Goal: Task Accomplishment & Management: Manage account settings

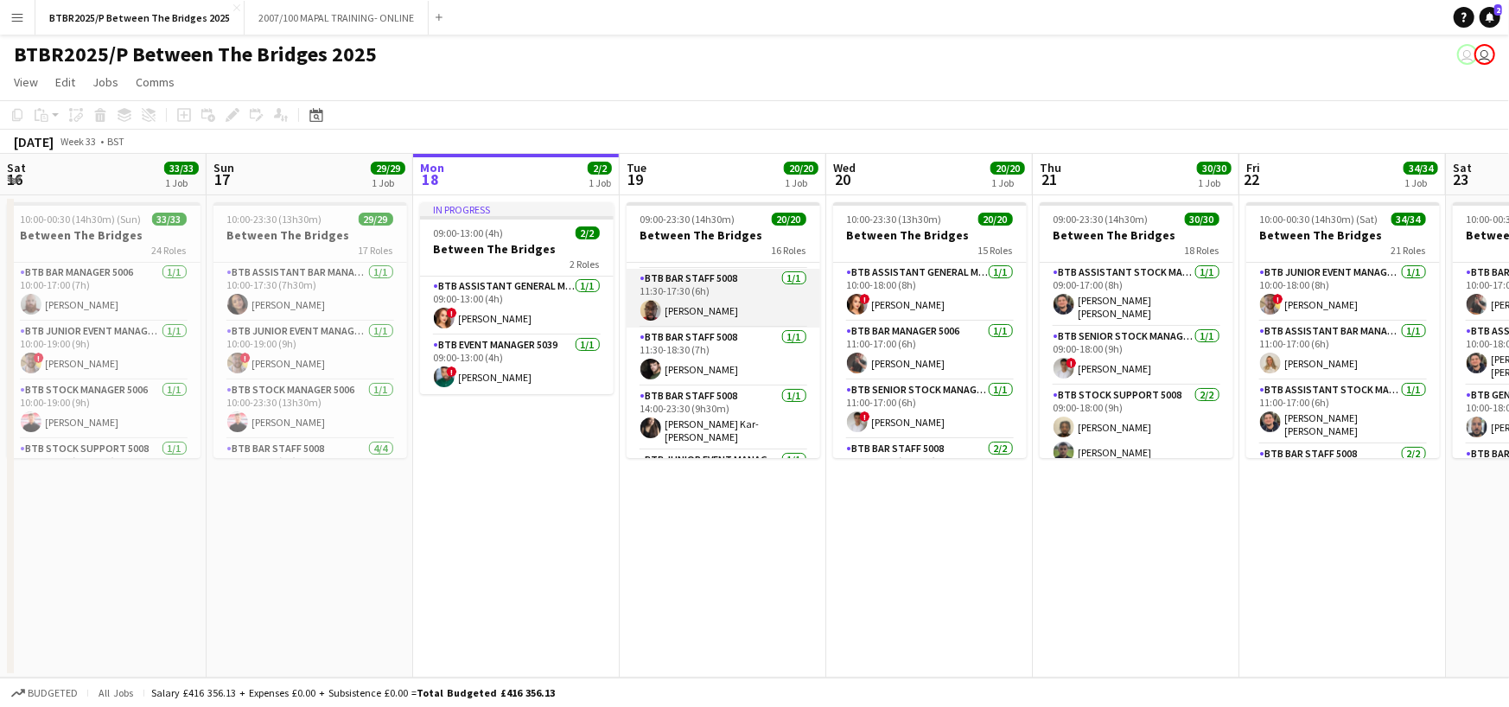
scroll to position [259, 0]
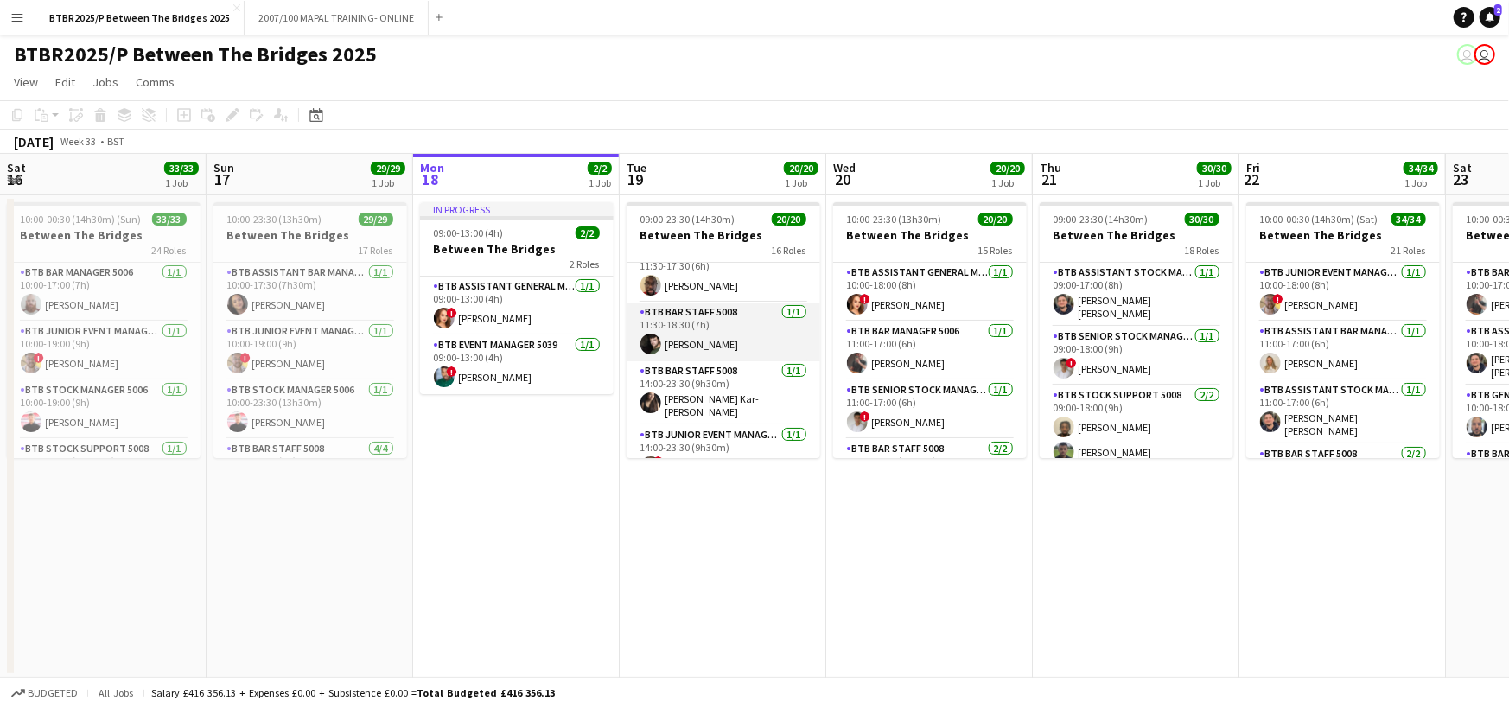
click at [742, 310] on app-card-role "BTB Bar Staff 5008 [DATE] 11:30-18:30 (7h) [PERSON_NAME]" at bounding box center [724, 331] width 194 height 59
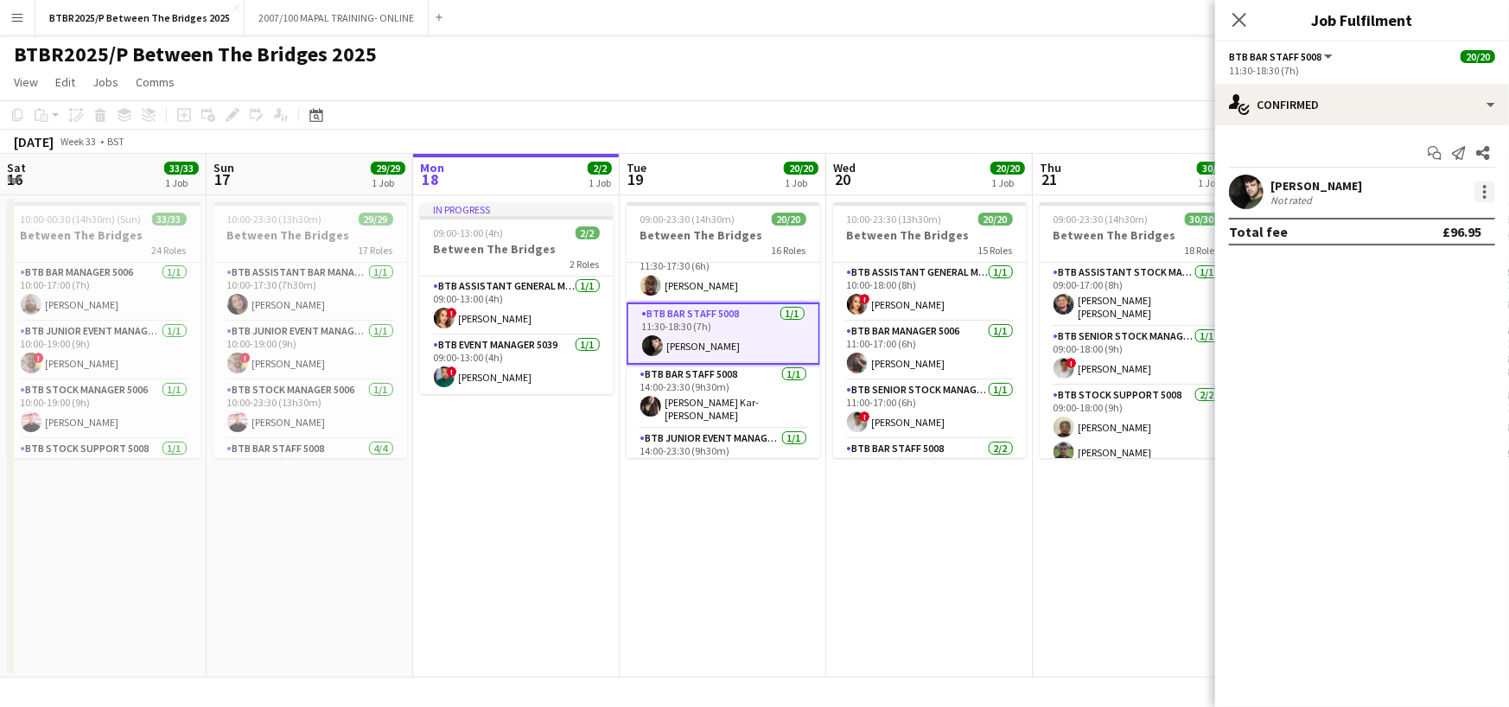
click at [1487, 191] on div at bounding box center [1484, 191] width 21 height 21
click at [1398, 382] on span "Remove" at bounding box center [1401, 389] width 52 height 15
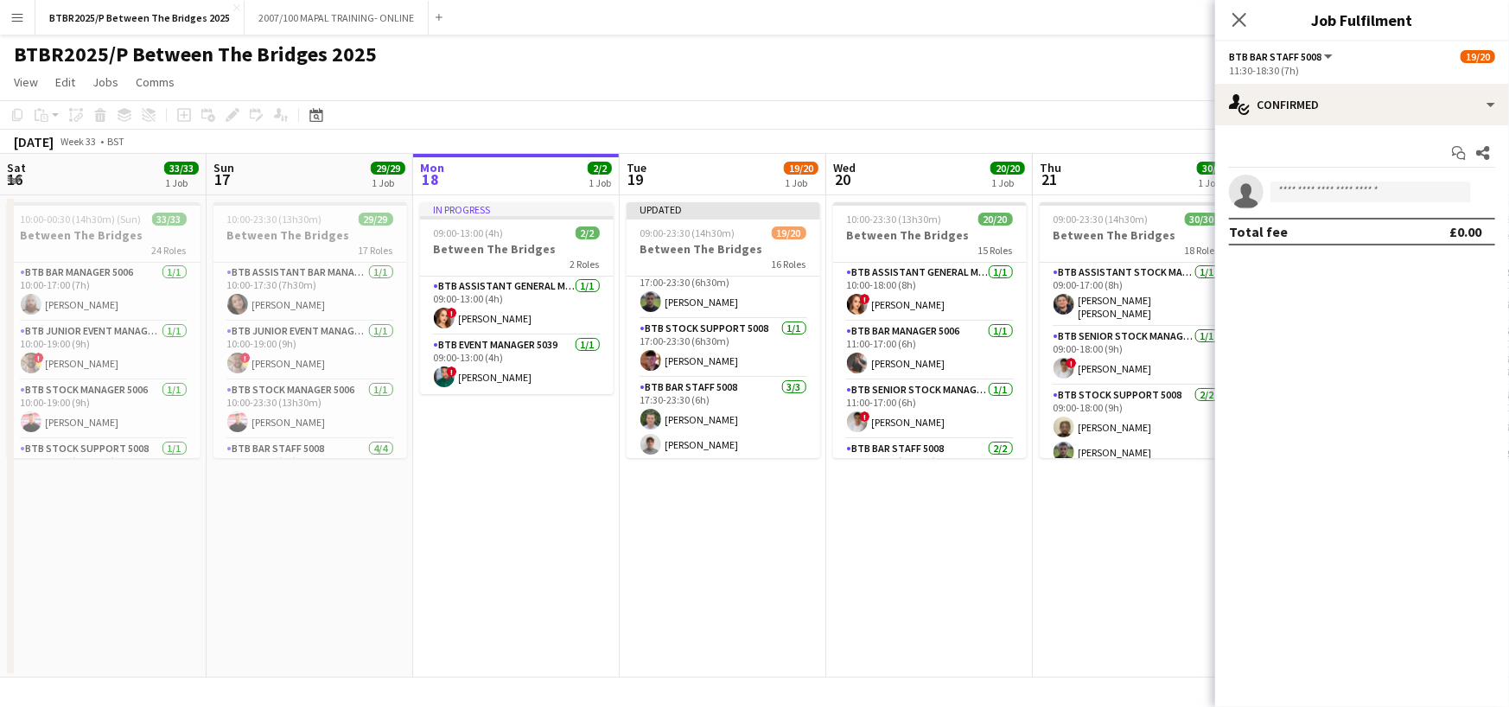
scroll to position [862, 0]
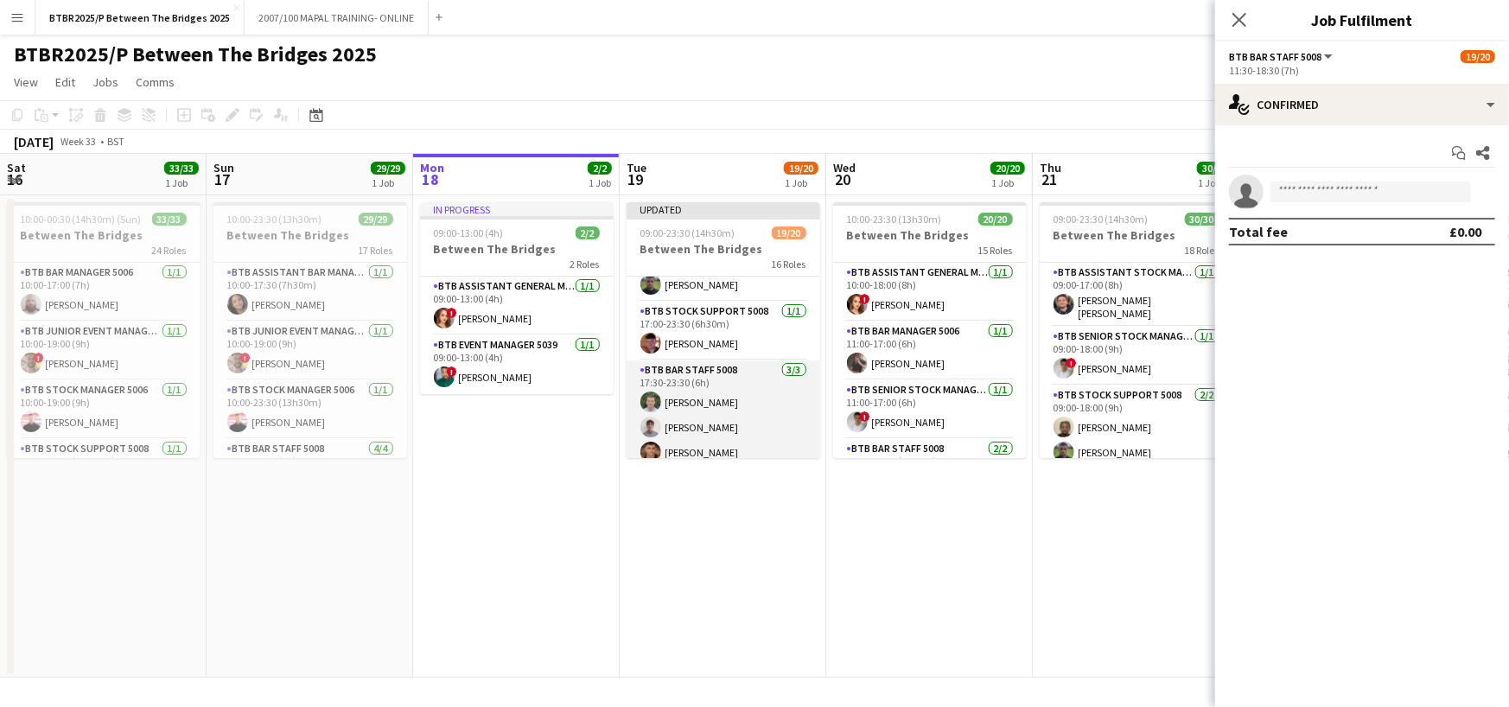
click at [736, 389] on app-card-role "BTB Bar Staff 5008 [DATE] 17:30-23:30 (6h) [PERSON_NAME] [PERSON_NAME] [PERSON_…" at bounding box center [724, 414] width 194 height 109
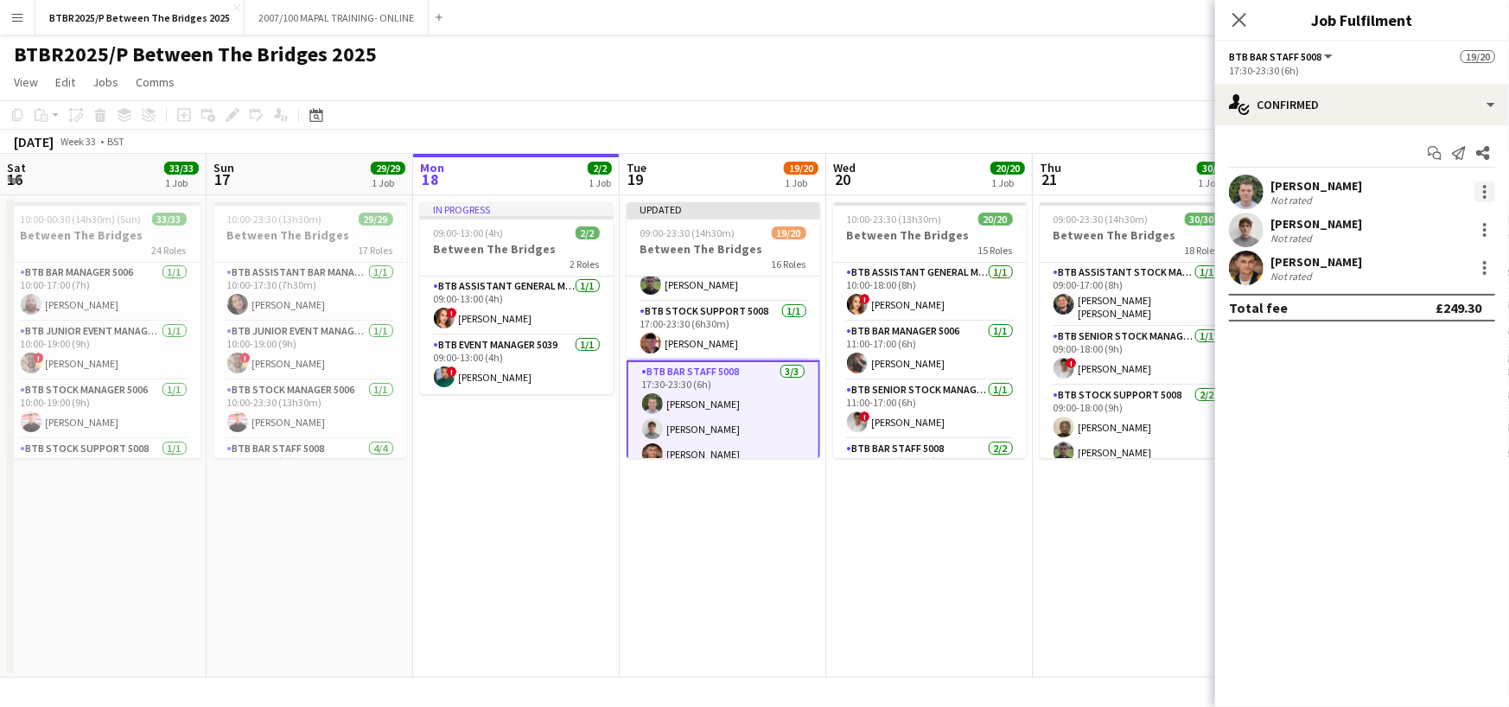
click at [1486, 190] on div at bounding box center [1484, 191] width 21 height 21
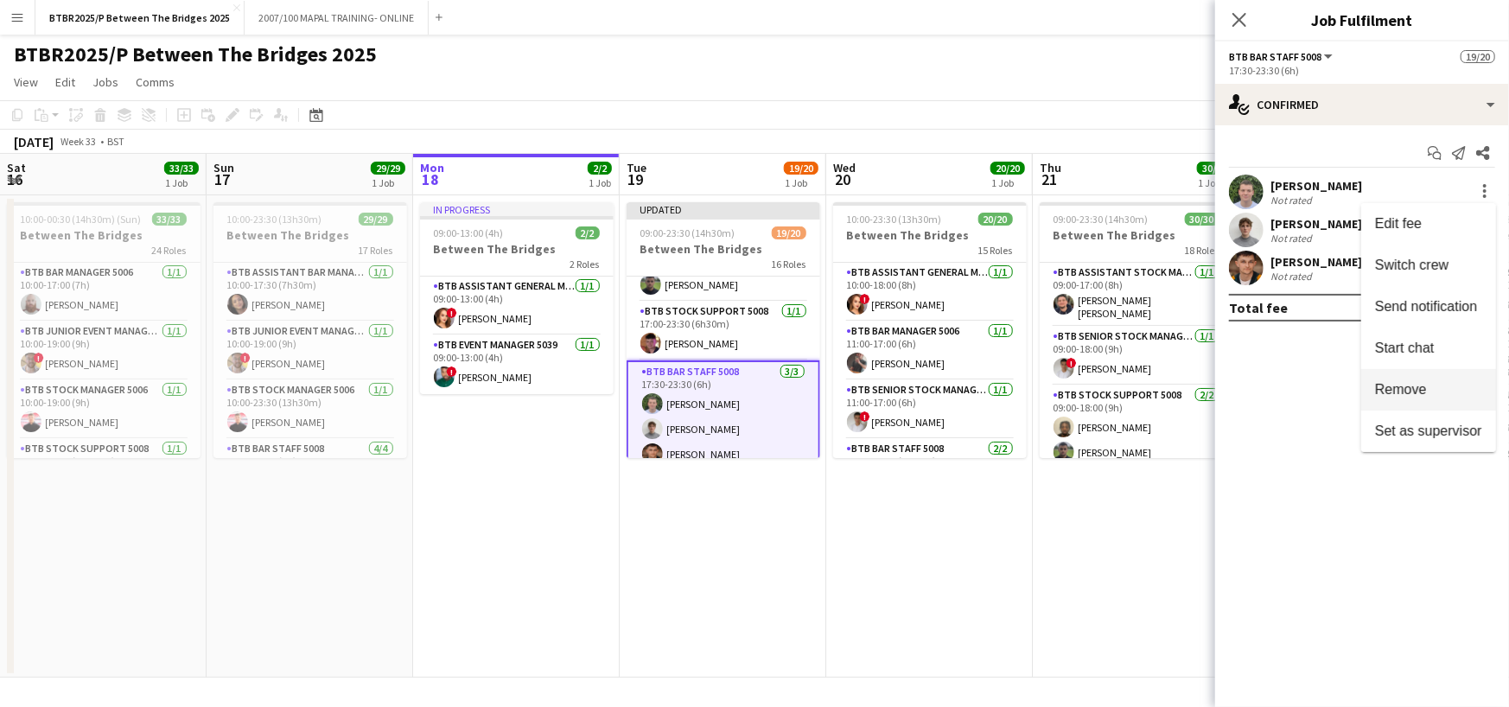
click at [1404, 384] on span "Remove" at bounding box center [1401, 389] width 52 height 15
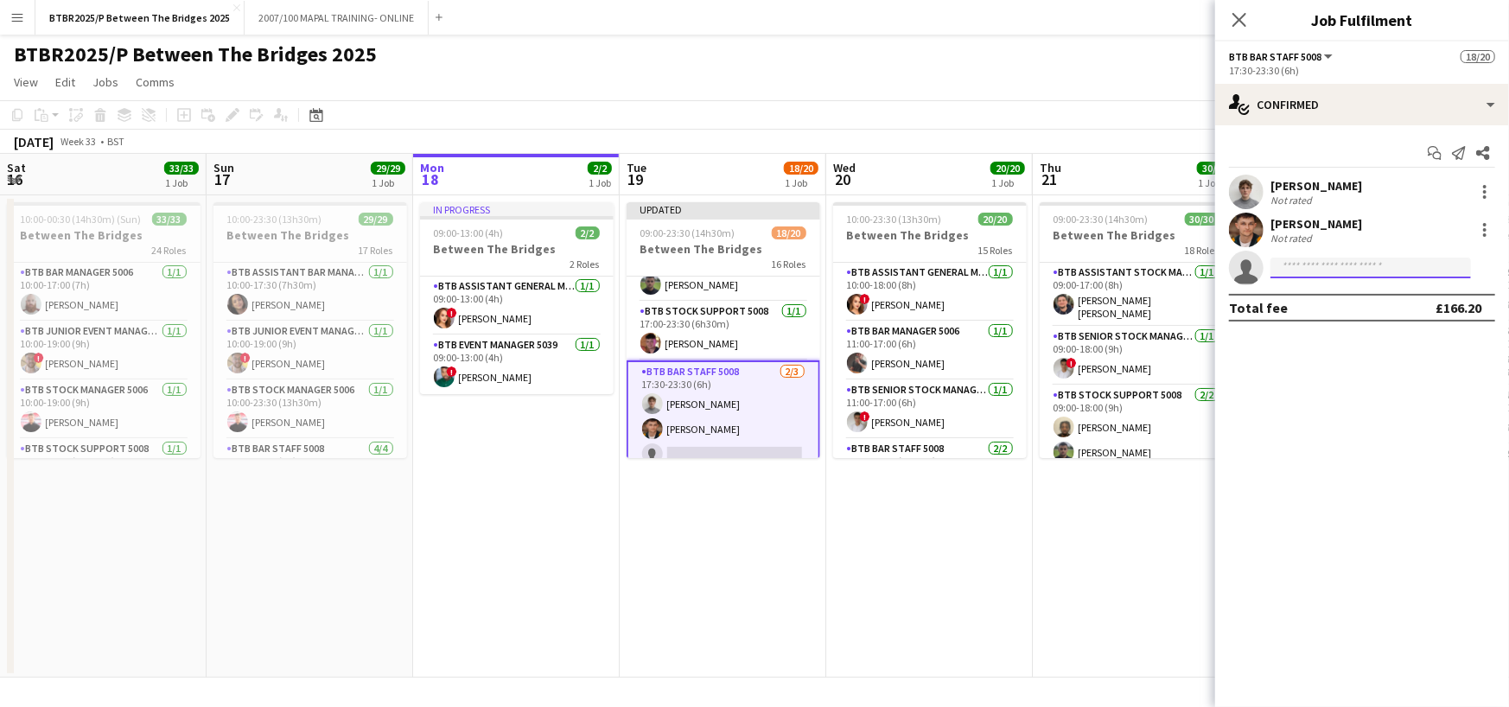
click at [1333, 267] on input at bounding box center [1370, 268] width 201 height 21
type input "*"
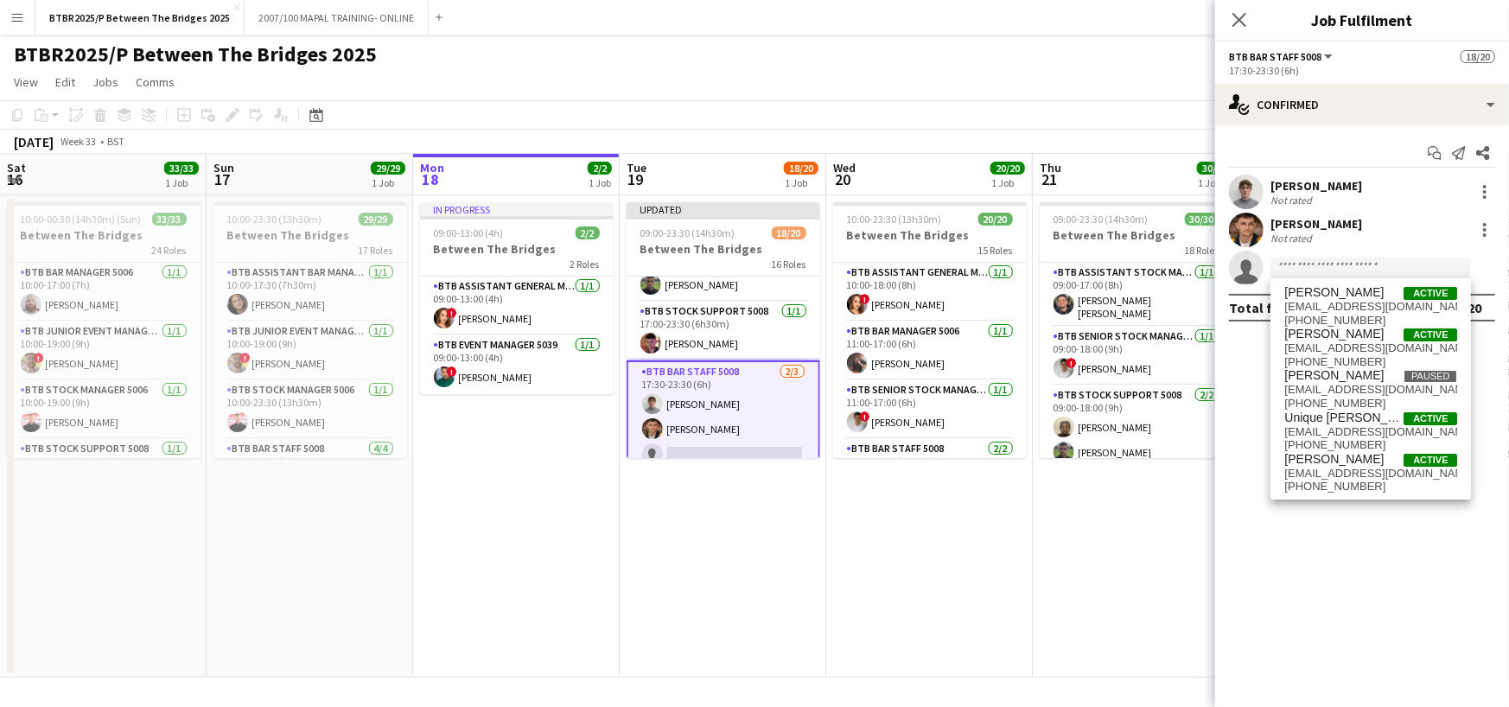
click at [1150, 83] on app-page-menu "View Day view expanded Day view collapsed Month view Date picker Jump to [DATE]…" at bounding box center [754, 83] width 1509 height 33
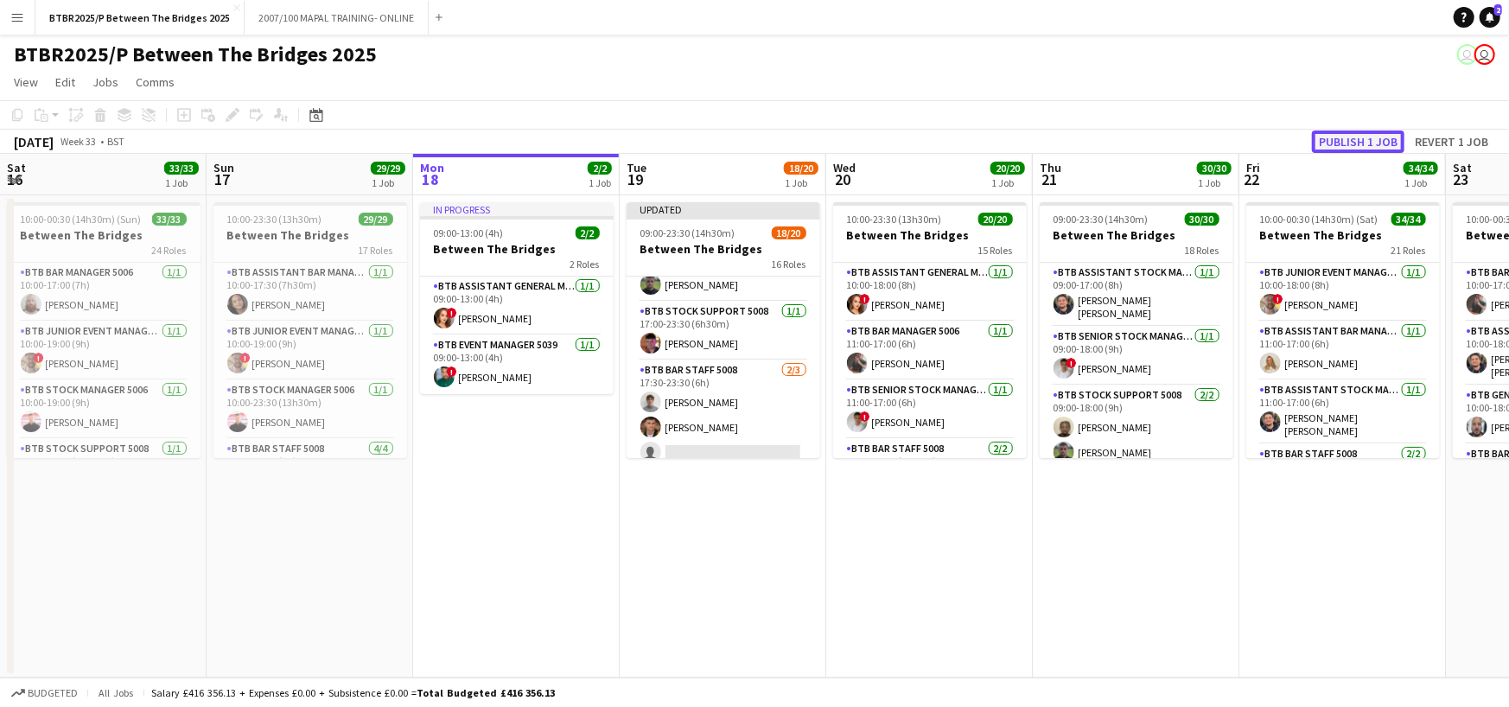
click at [1346, 140] on button "Publish 1 job" at bounding box center [1358, 142] width 92 height 22
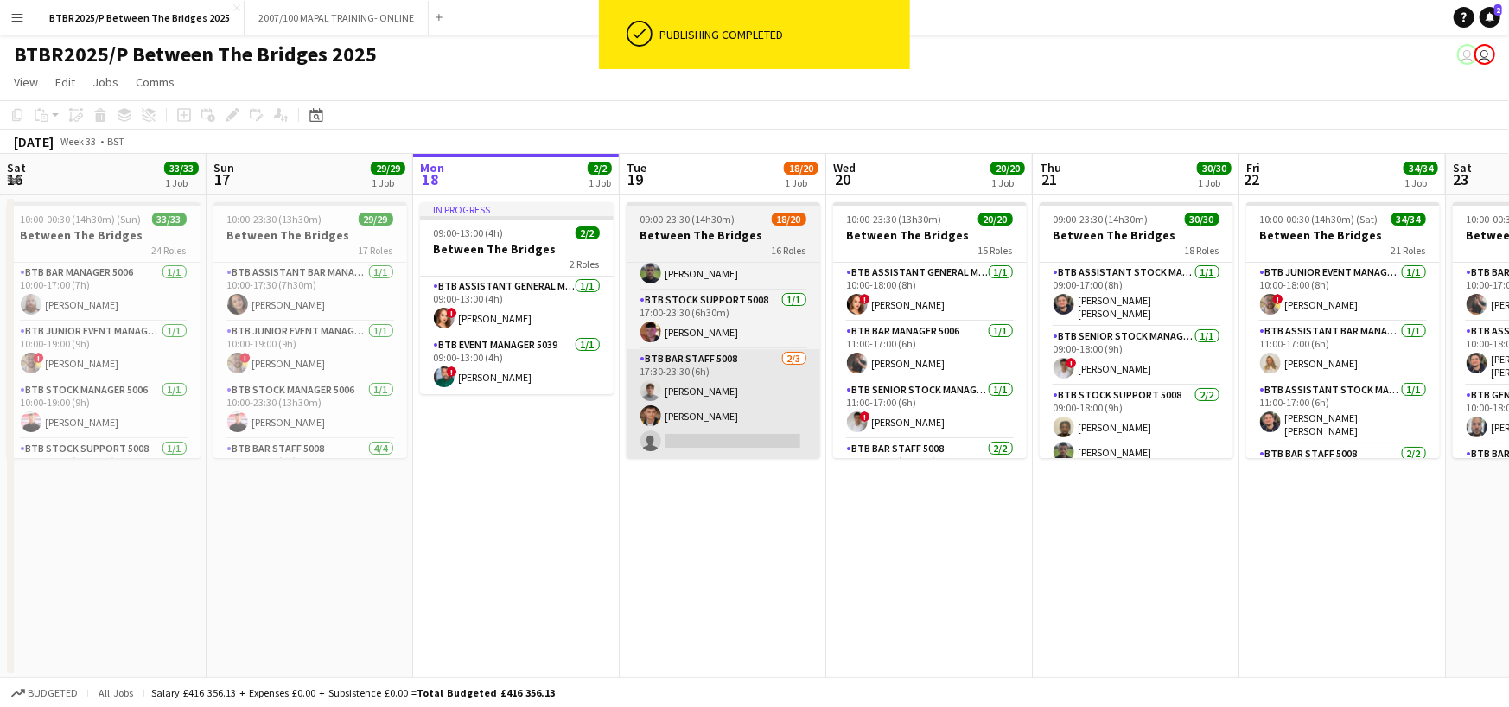
scroll to position [844, 0]
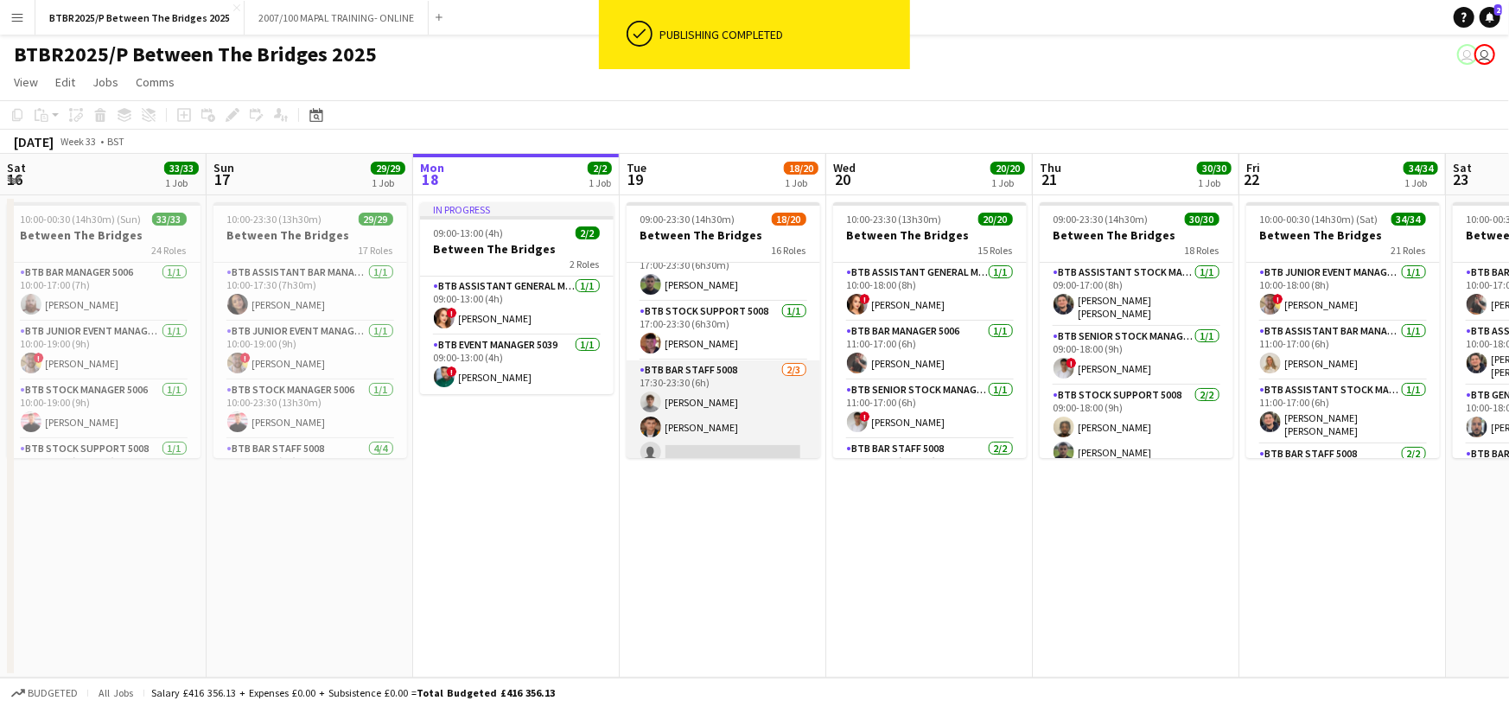
click at [751, 442] on app-card-role "BTB Bar Staff 5008 [DATE] 17:30-23:30 (6h) [PERSON_NAME] [PERSON_NAME] single-n…" at bounding box center [724, 414] width 194 height 109
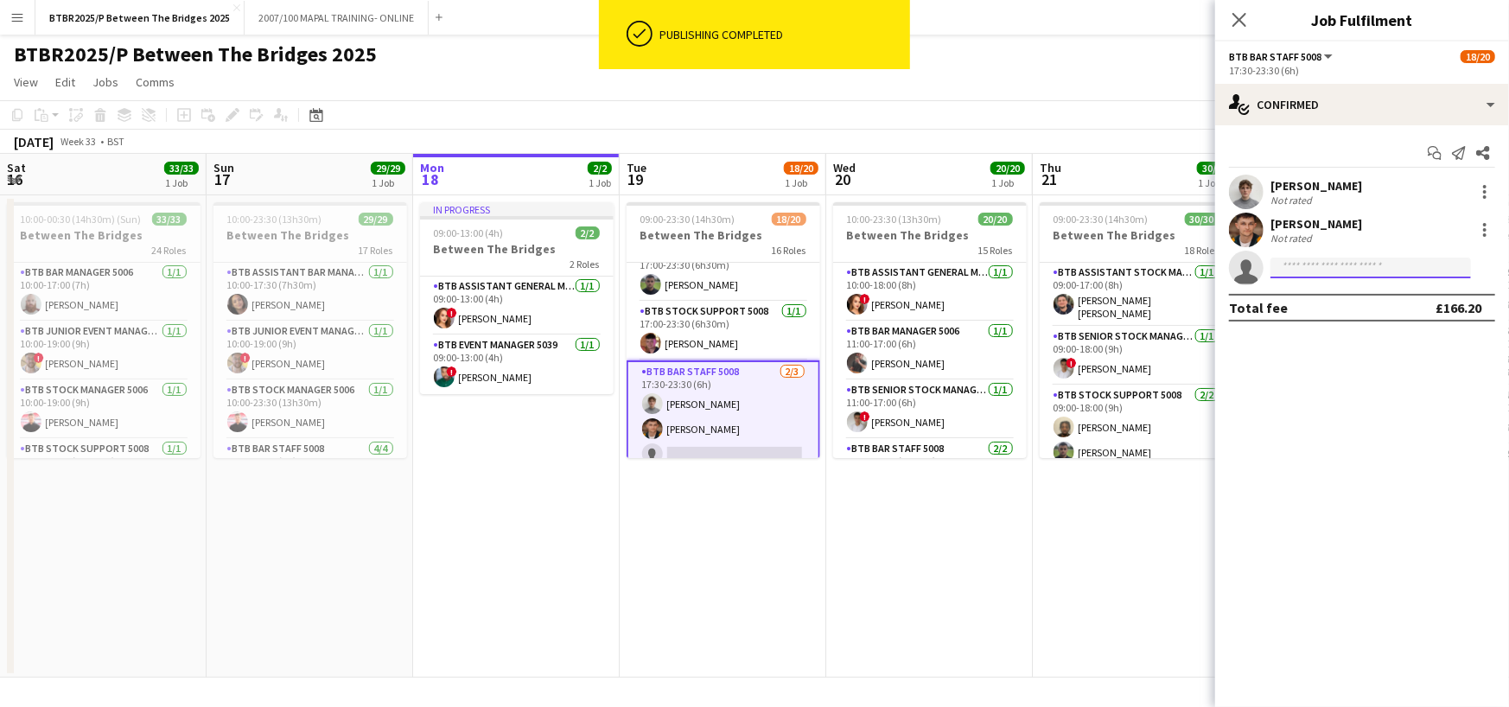
click at [1351, 271] on input at bounding box center [1370, 268] width 201 height 21
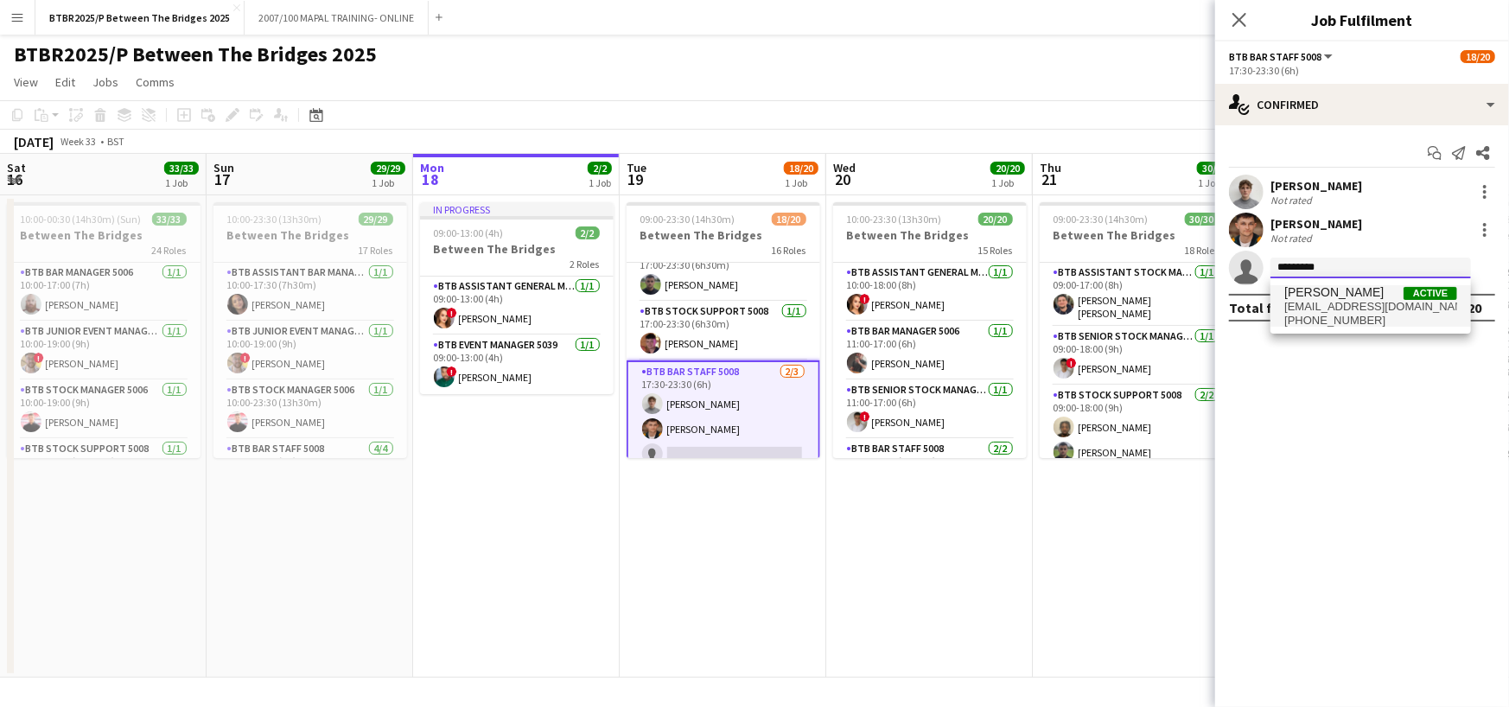
type input "*********"
click at [1350, 291] on span "[PERSON_NAME]" at bounding box center [1333, 292] width 99 height 15
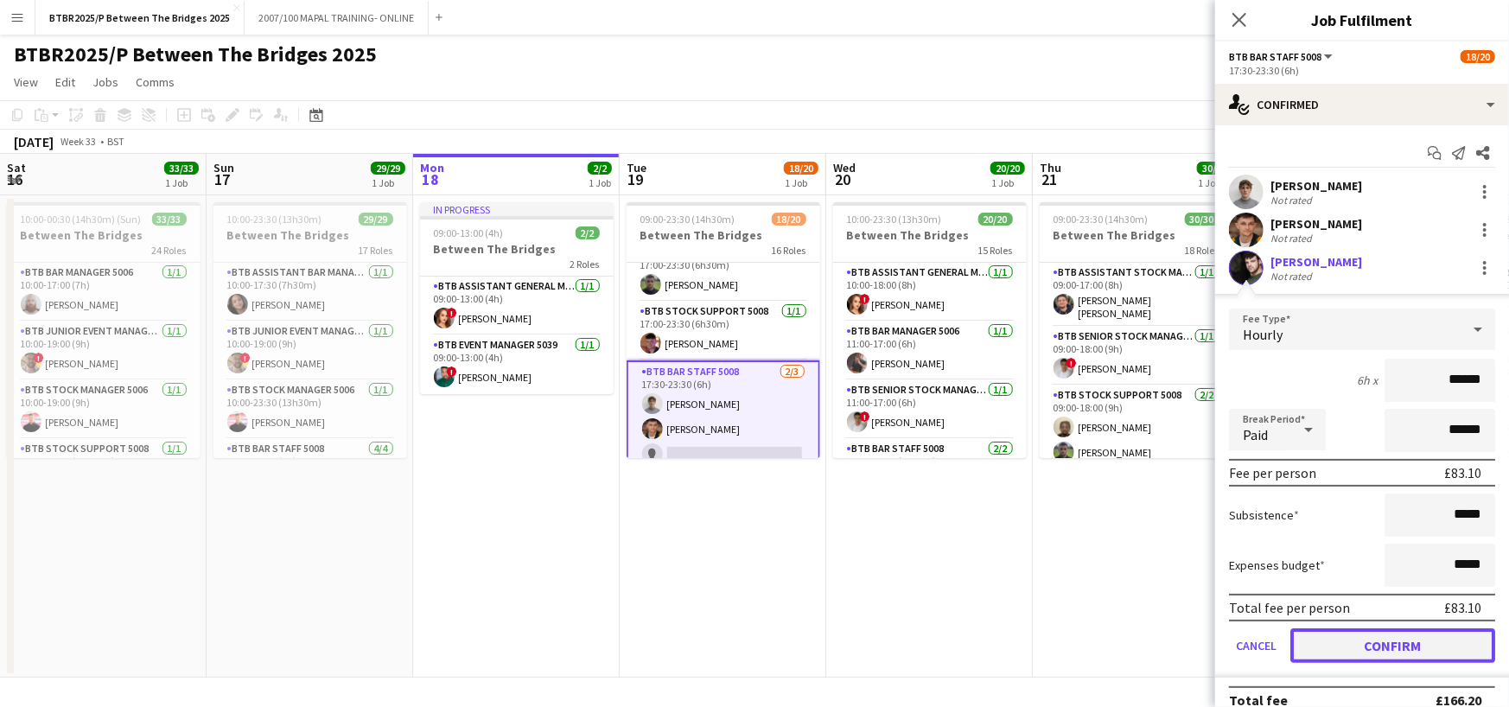
click at [1404, 630] on button "Confirm" at bounding box center [1392, 645] width 205 height 35
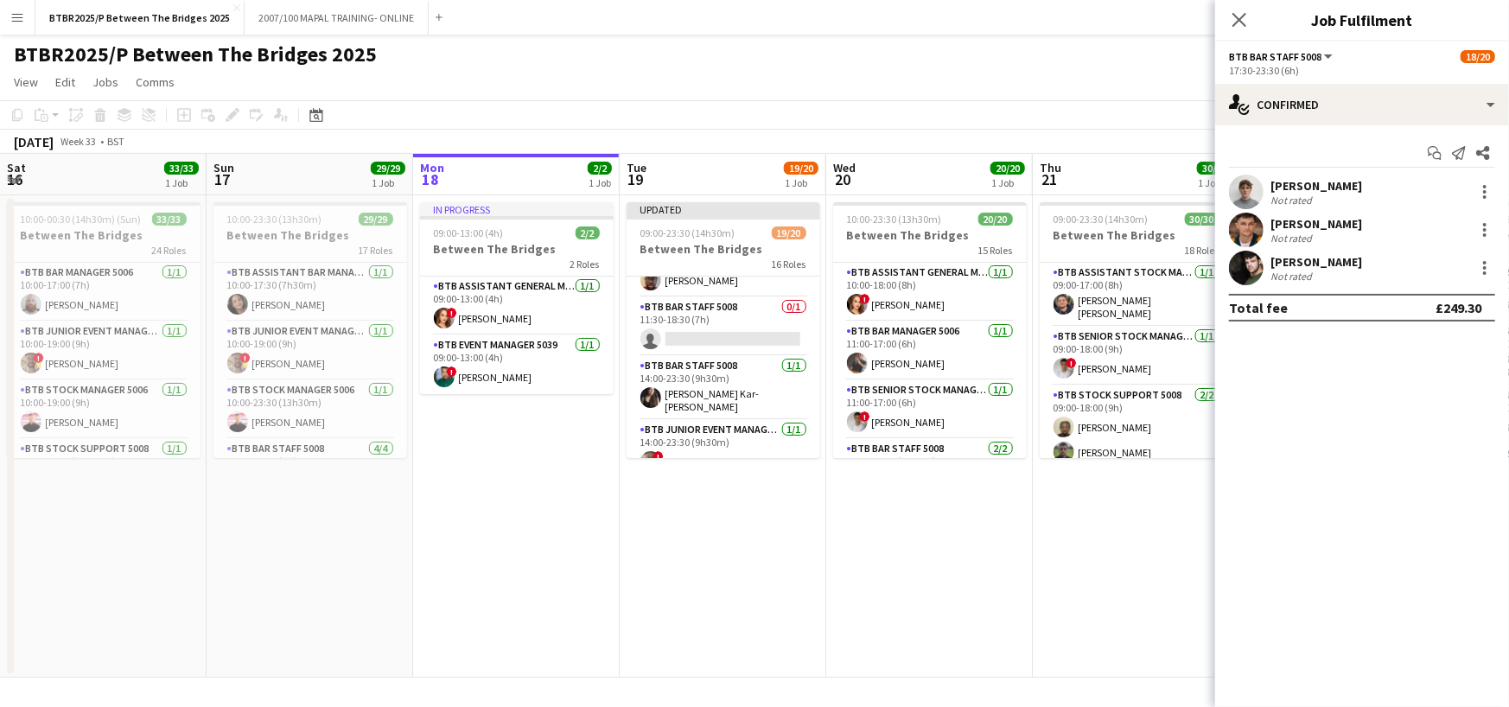
scroll to position [239, 0]
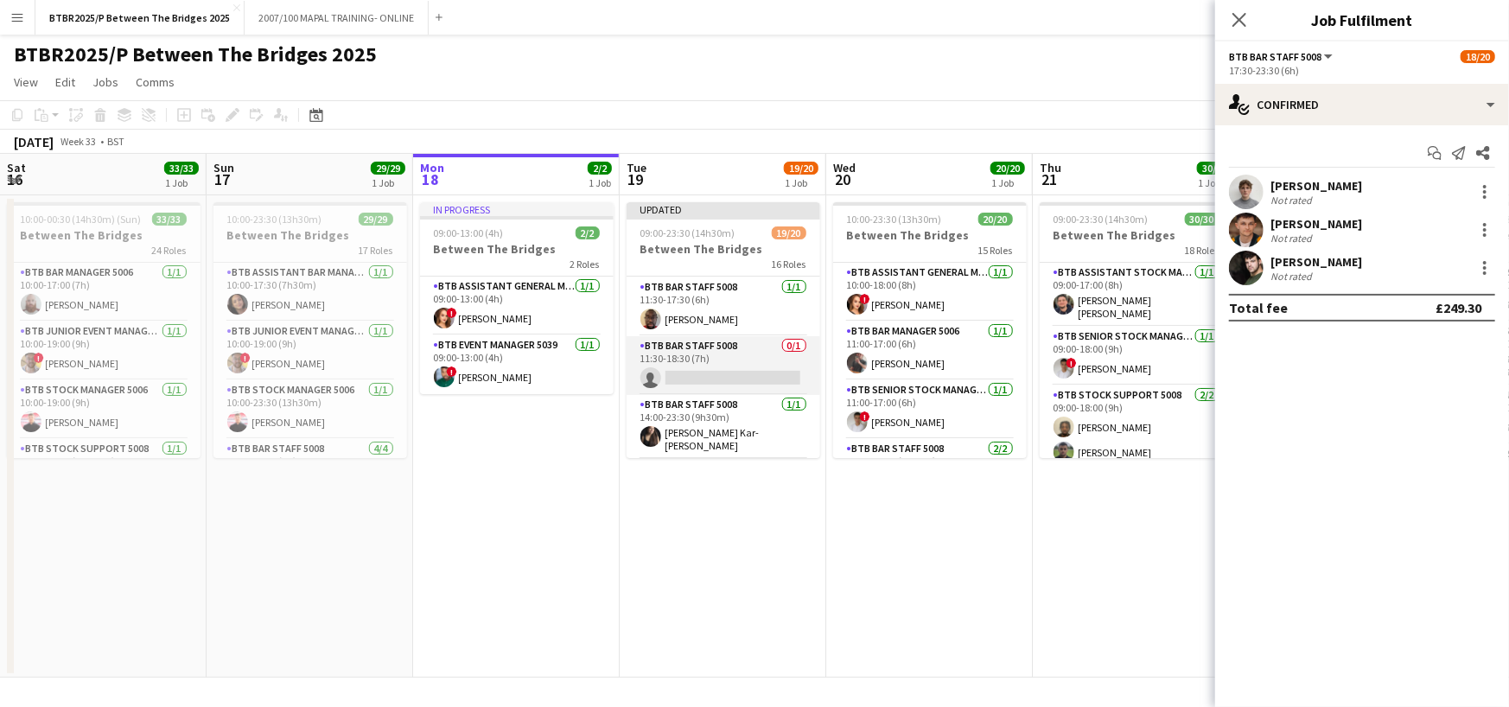
click at [728, 366] on app-card-role "BTB Bar Staff 5008 0/1 11:30-18:30 (7h) single-neutral-actions" at bounding box center [724, 365] width 194 height 59
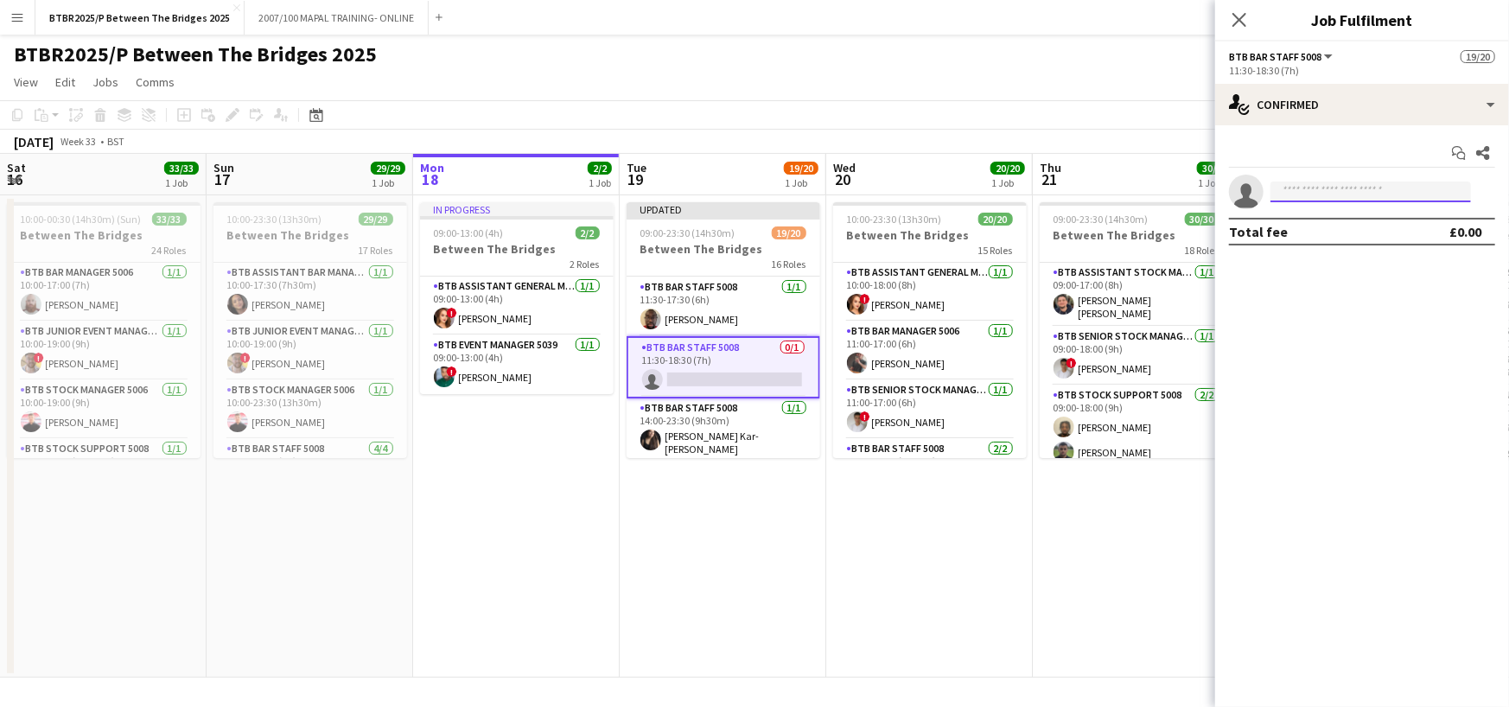
click at [1304, 189] on input at bounding box center [1370, 191] width 201 height 21
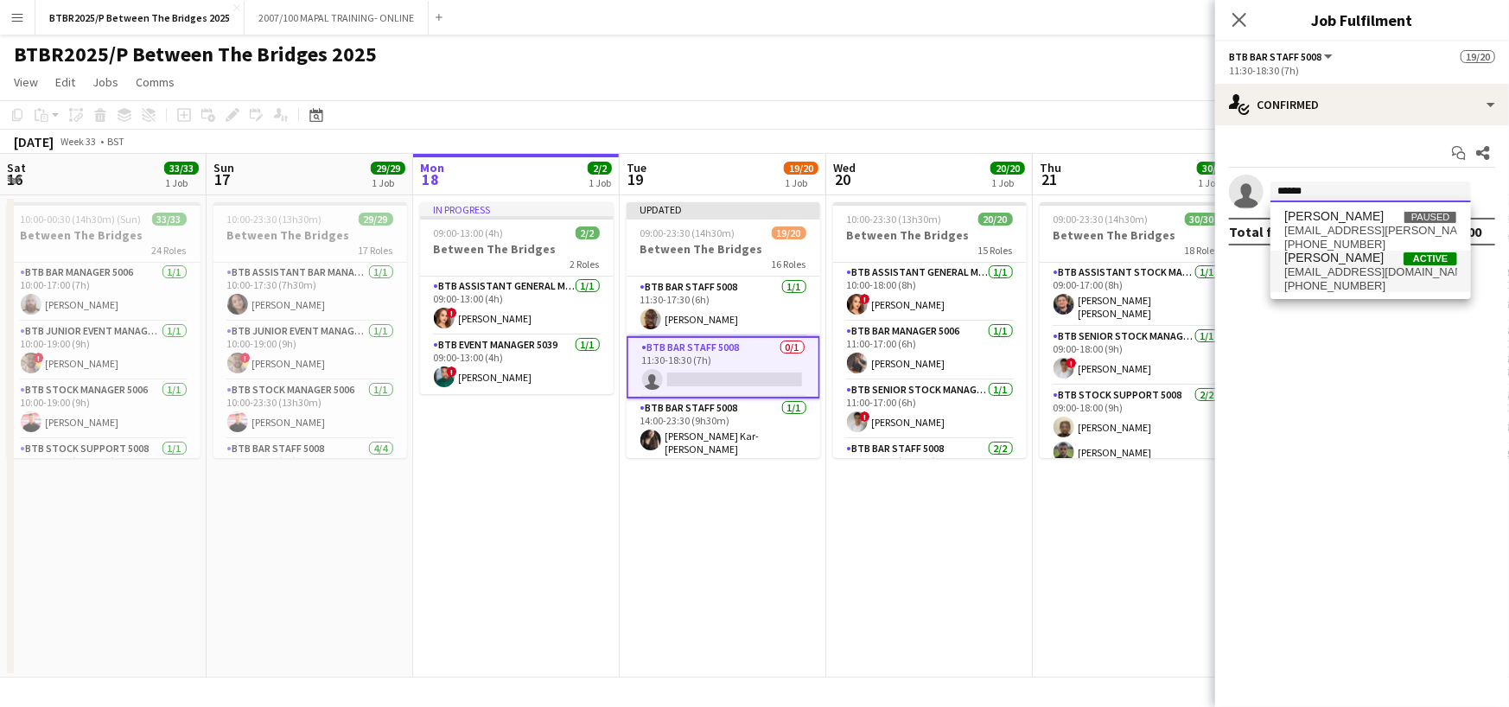
type input "******"
click at [1308, 269] on span "[EMAIL_ADDRESS][DOMAIN_NAME]" at bounding box center [1370, 272] width 173 height 14
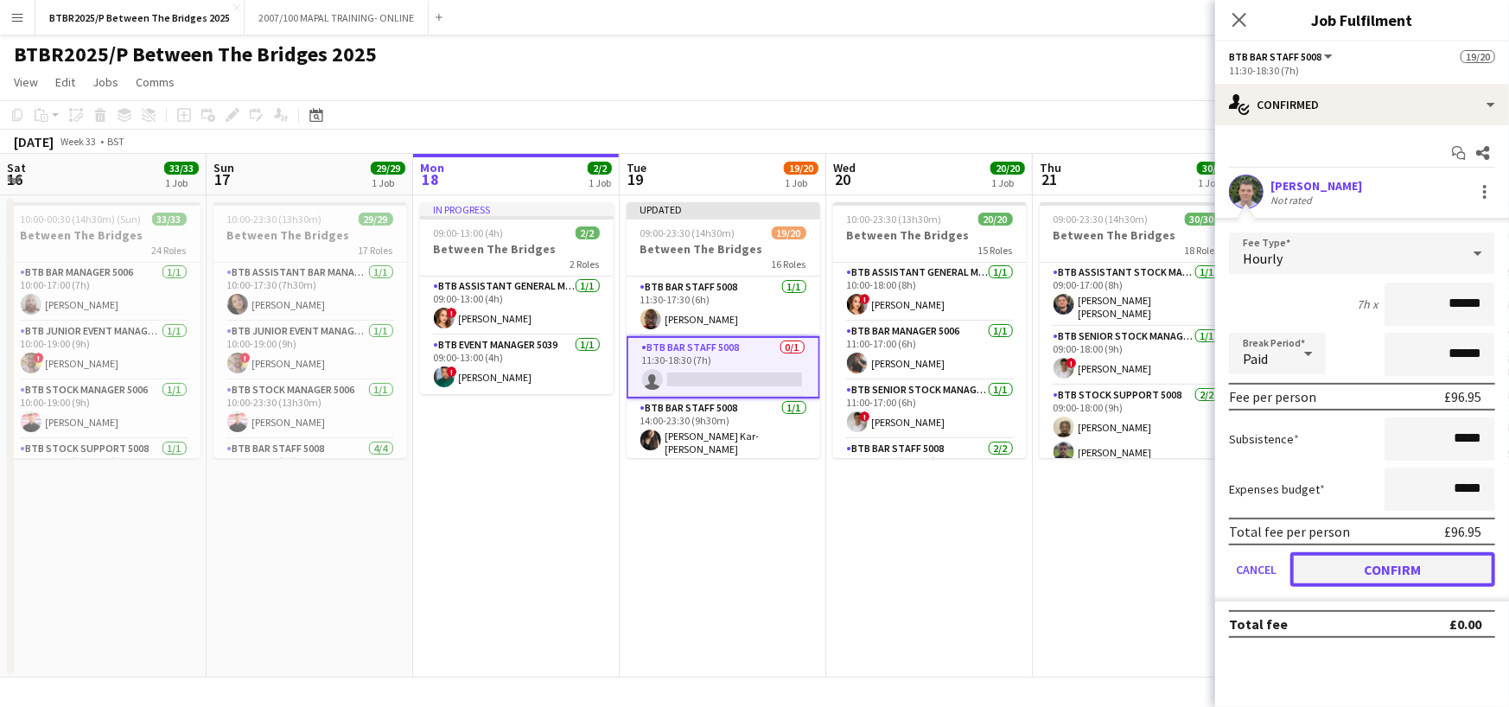
click at [1376, 577] on button "Confirm" at bounding box center [1392, 569] width 205 height 35
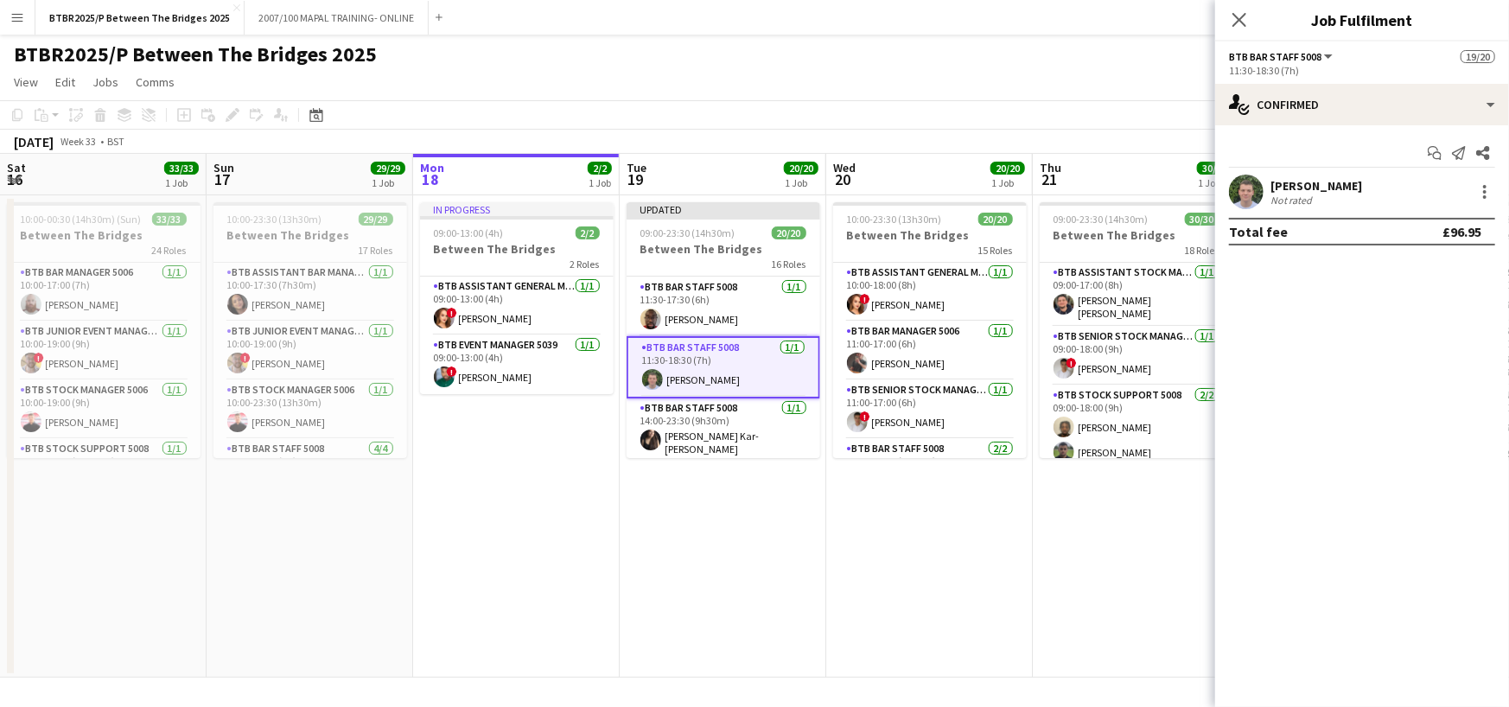
click at [1163, 85] on app-page-menu "View Day view expanded Day view collapsed Month view Date picker Jump to [DATE]…" at bounding box center [754, 83] width 1509 height 33
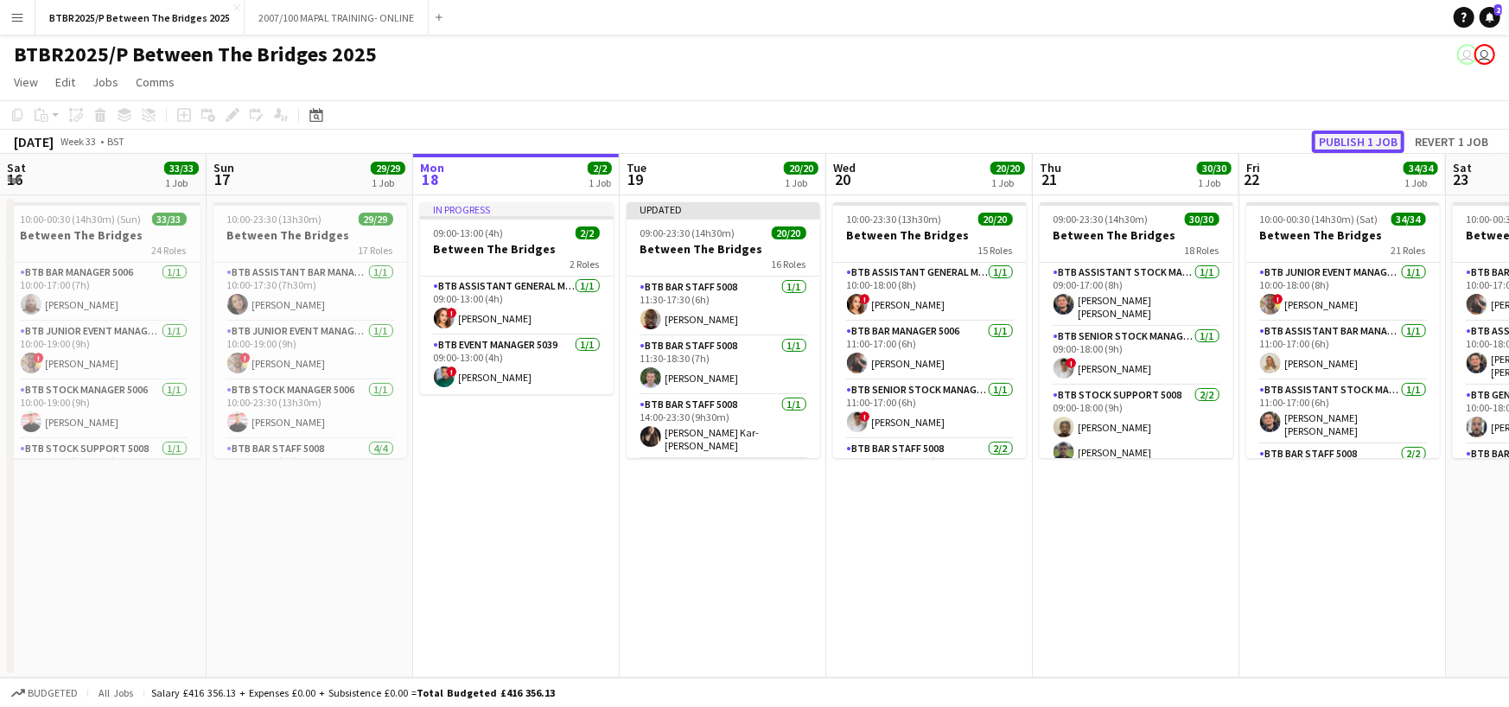
click at [1363, 142] on button "Publish 1 job" at bounding box center [1358, 142] width 92 height 22
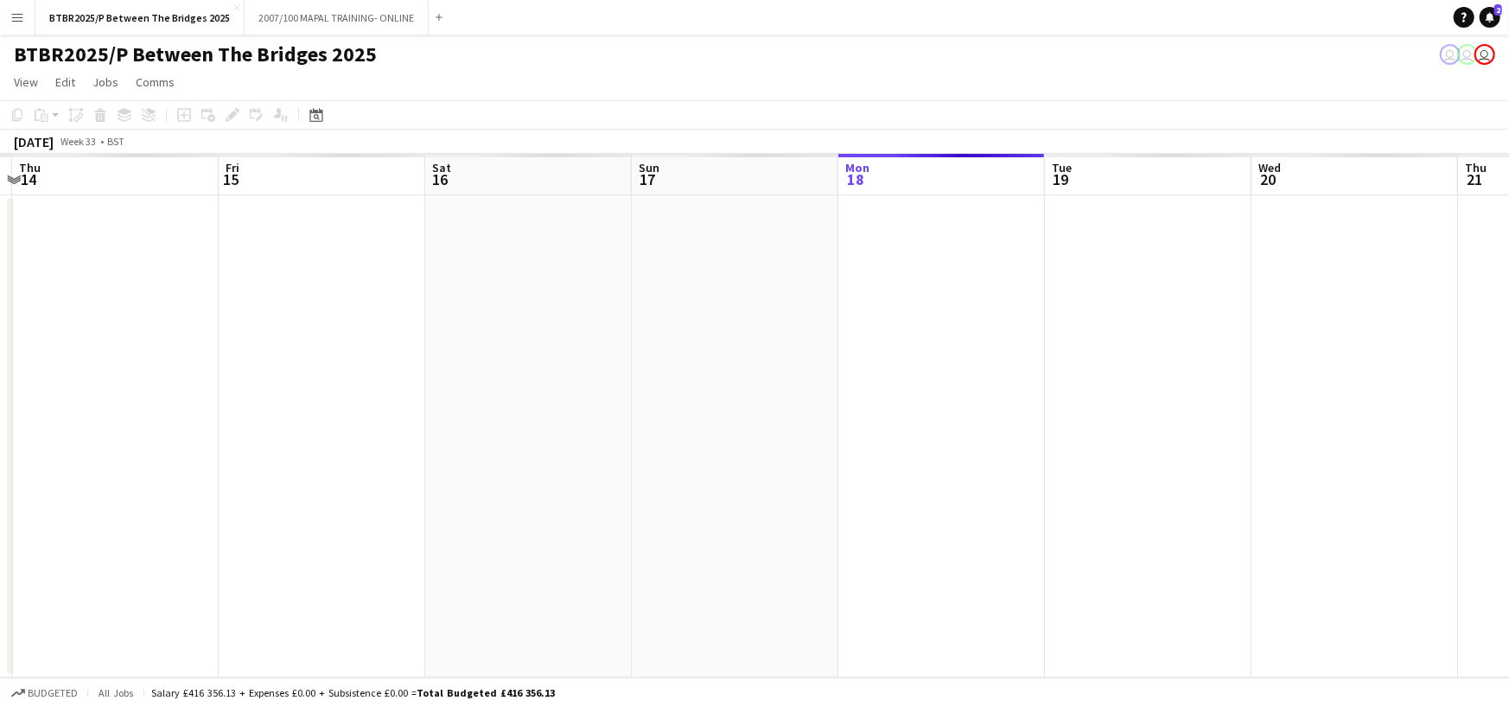
drag, startPoint x: 266, startPoint y: 181, endPoint x: 691, endPoint y: 209, distance: 426.2
click at [691, 209] on app-calendar-viewport "Tue 12 Wed 13 Thu 14 Fri 15 Sat 16 Sun 17 Mon 18 Tue 19 Wed 20 Thu 21 Fri 22 Sa…" at bounding box center [754, 416] width 1509 height 524
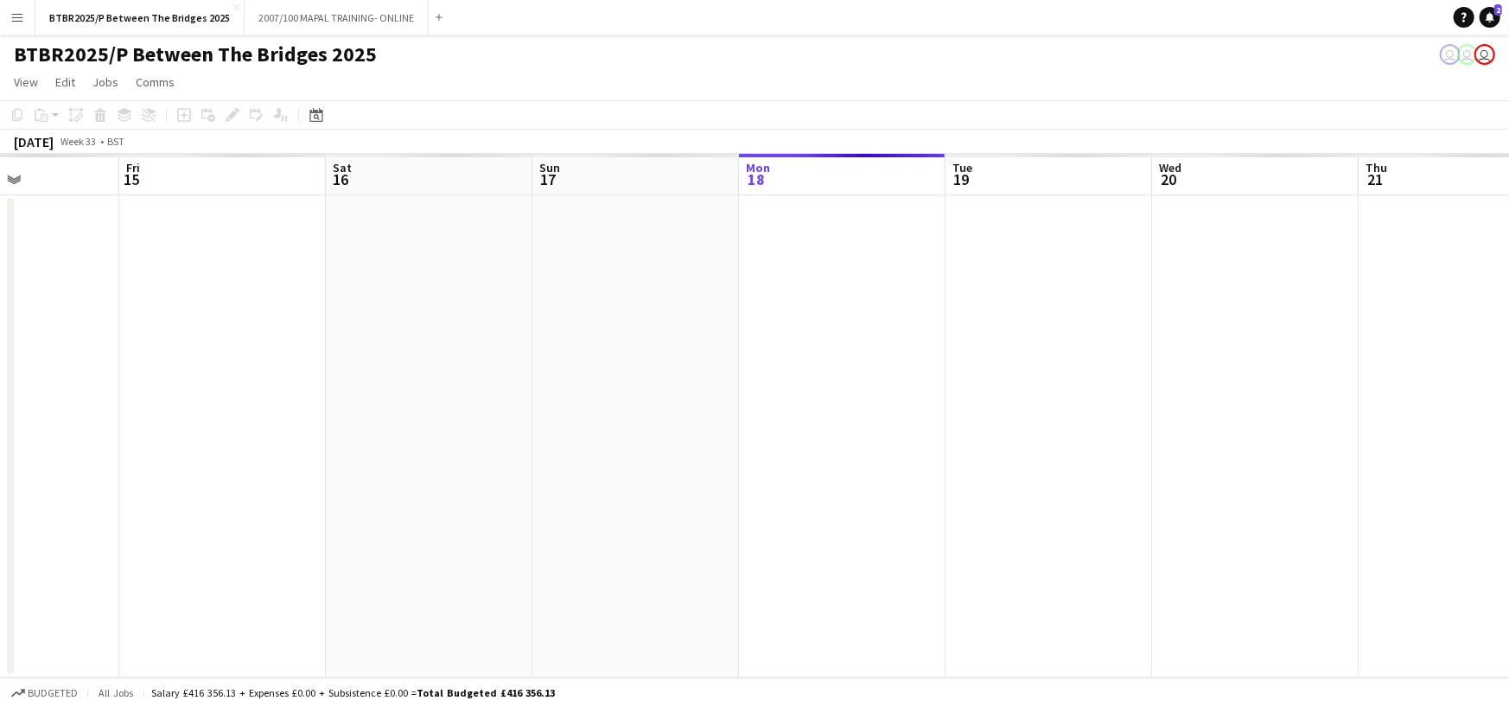
scroll to position [0, 454]
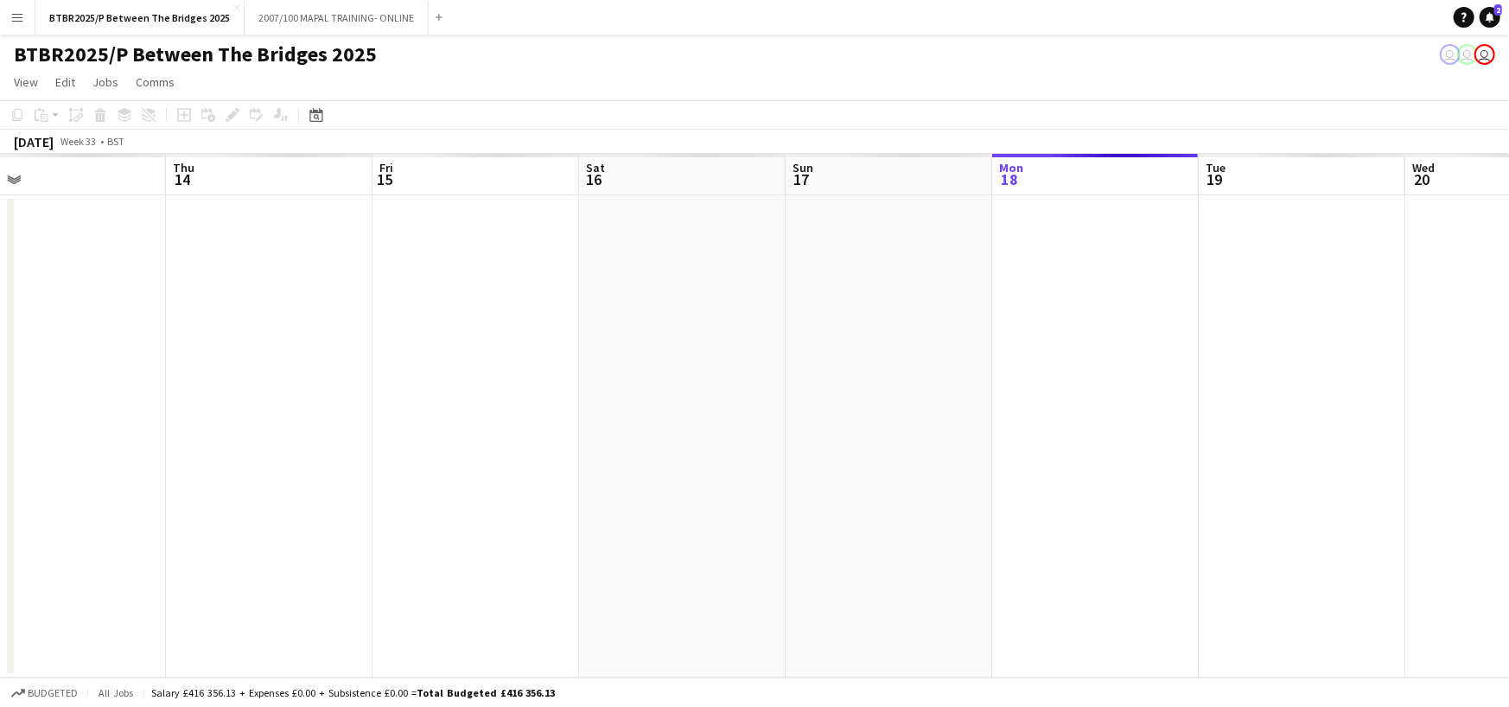
drag, startPoint x: 375, startPoint y: 172, endPoint x: 529, endPoint y: 173, distance: 153.8
click at [529, 173] on app-calendar-viewport "Mon 11 Tue 12 Wed 13 Thu 14 Fri 15 Sat 16 Sun 17 Mon 18 Tue 19 Wed 20 Thu 21 Fr…" at bounding box center [754, 416] width 1509 height 524
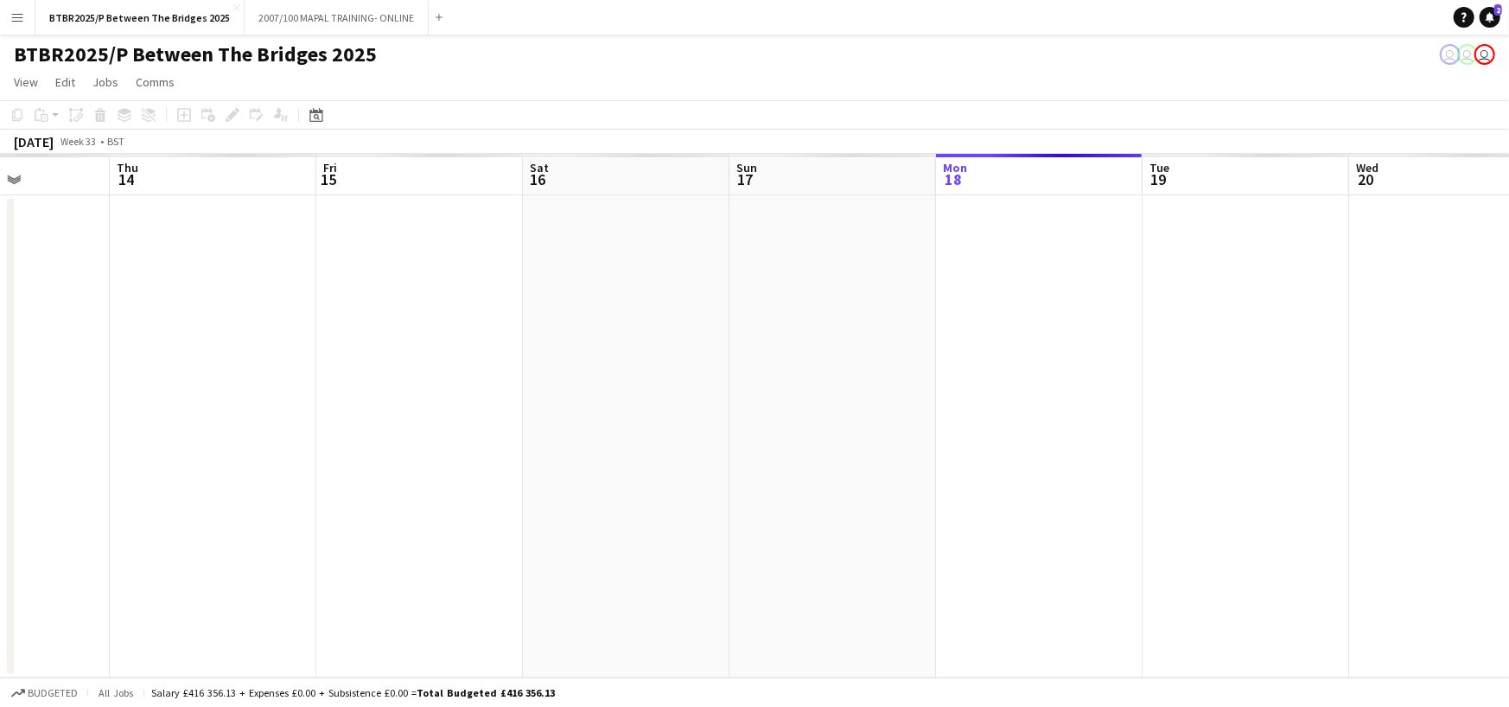
scroll to position [0, 526]
drag, startPoint x: 666, startPoint y: 169, endPoint x: 594, endPoint y: 169, distance: 72.6
click at [594, 169] on app-calendar-viewport "Mon 11 Tue 12 Wed 13 Thu 14 Fri 15 Sat 16 Sun 17 Mon 18 Tue 19 Wed 20 Thu 21 Fr…" at bounding box center [754, 416] width 1509 height 524
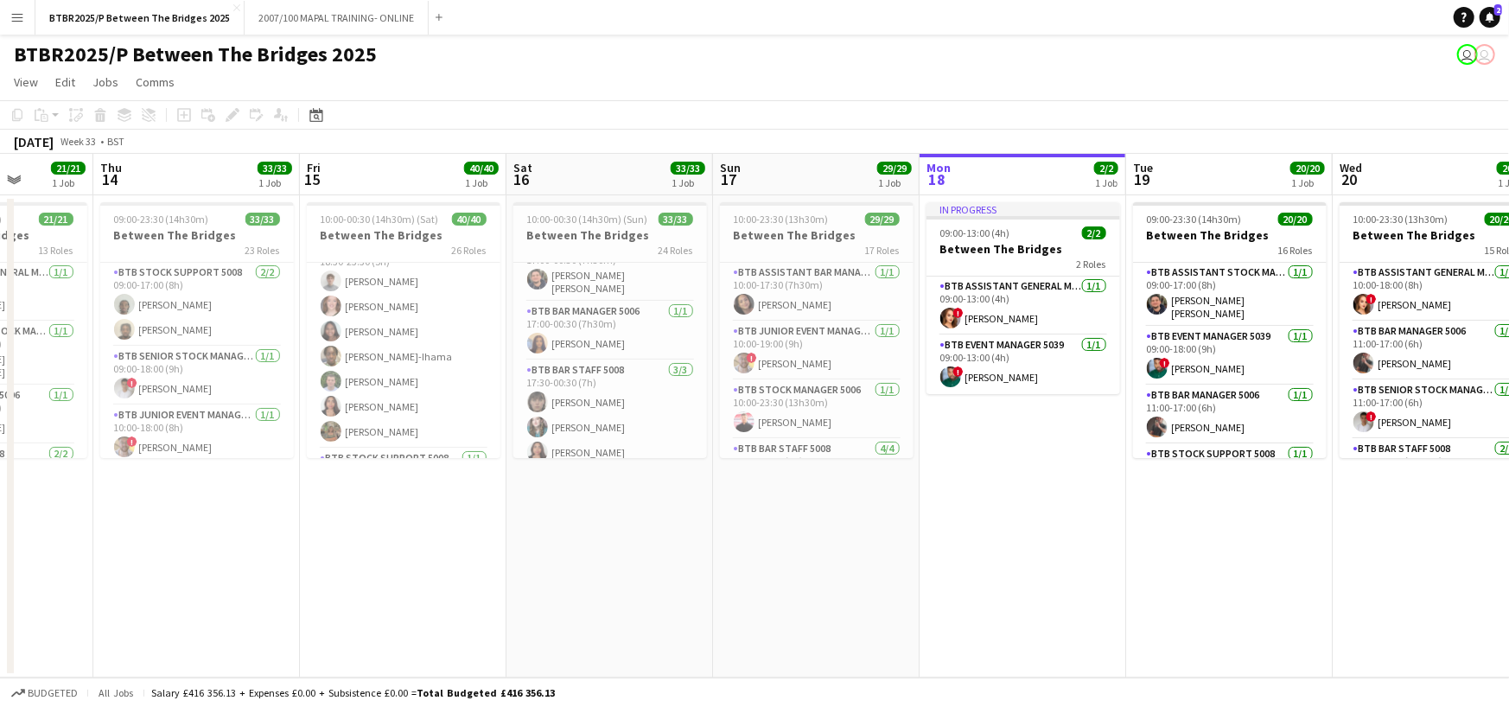
scroll to position [1683, 0]
click at [610, 385] on app-card-role "BTB Bar Staff 5008 [DATE] 17:30-00:30 (7h) [PERSON_NAME] [PERSON_NAME] [PERSON_…" at bounding box center [610, 414] width 194 height 109
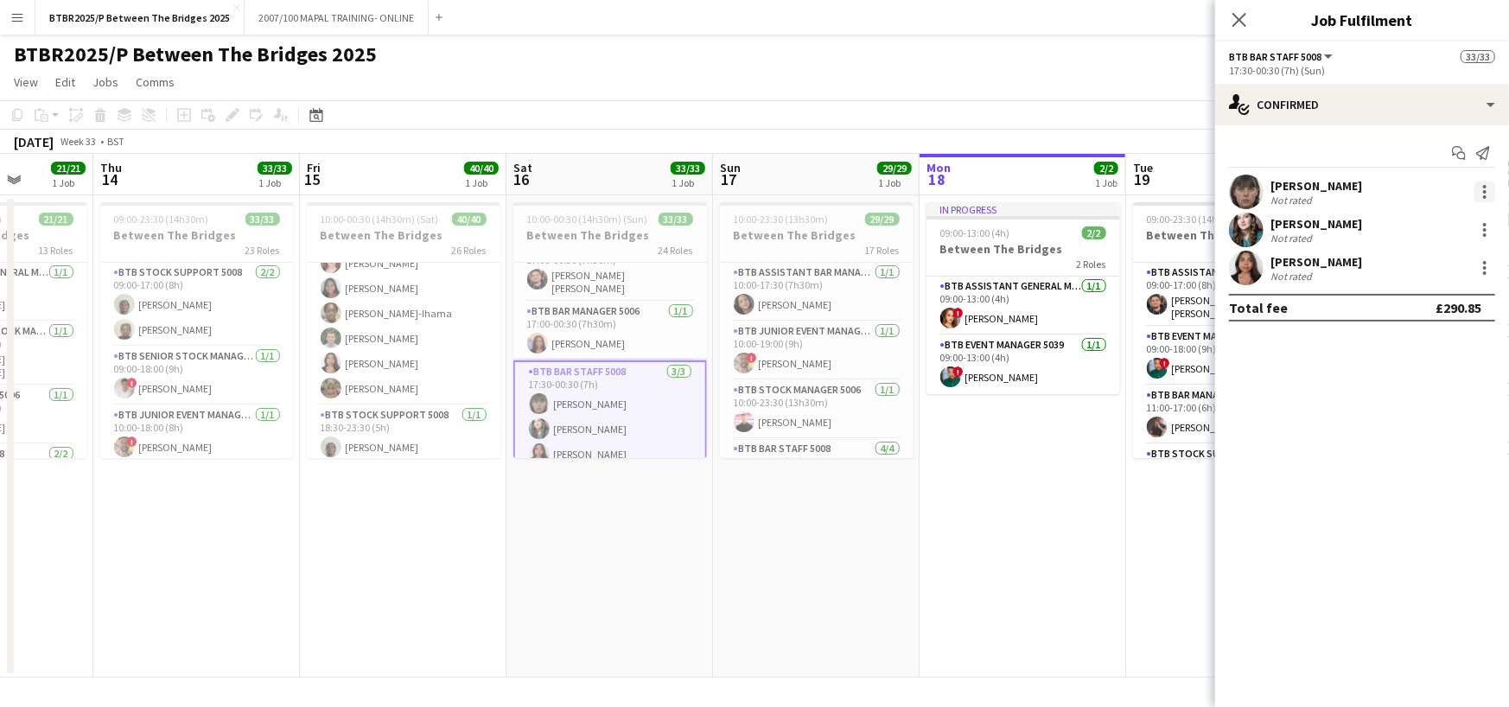
click at [1483, 194] on div at bounding box center [1484, 191] width 21 height 21
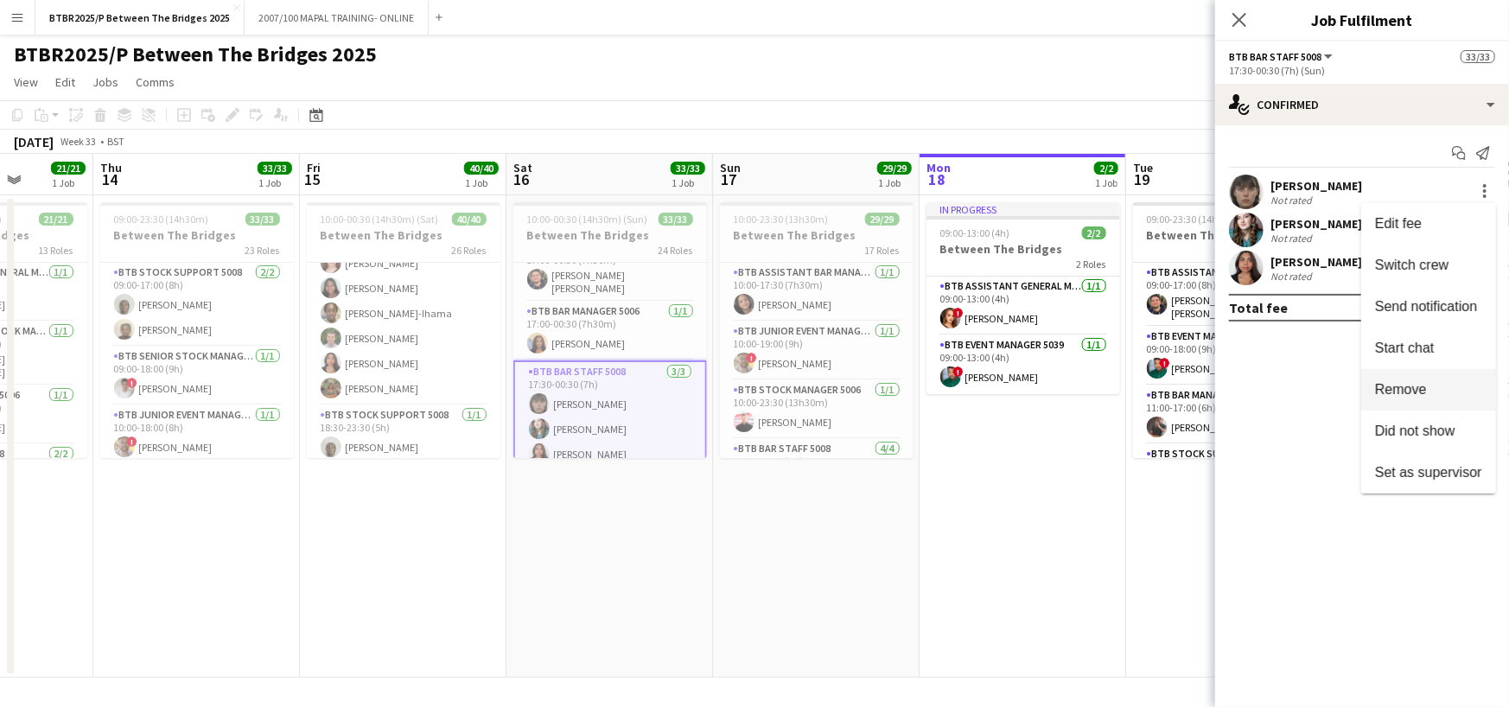
click at [1443, 395] on span "Remove" at bounding box center [1428, 390] width 107 height 16
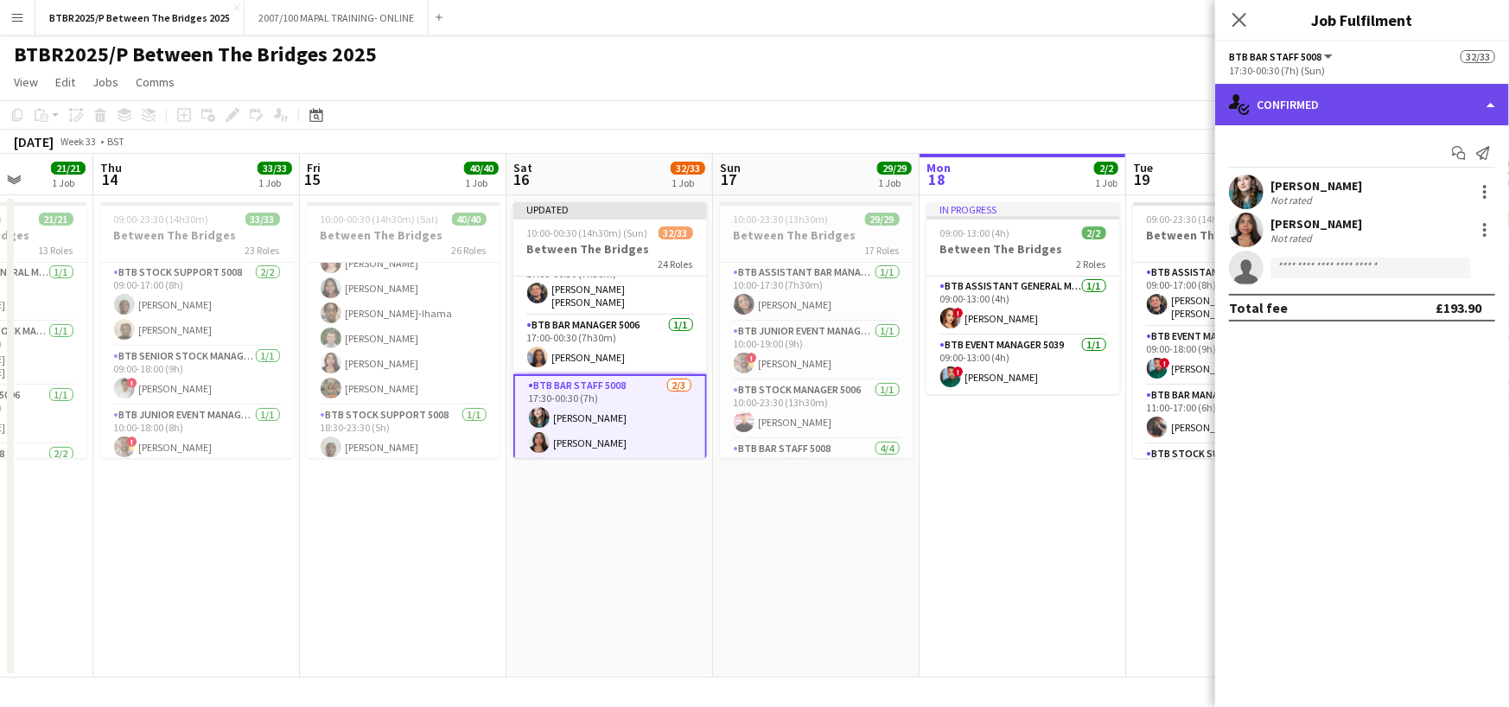
click at [1372, 90] on div "single-neutral-actions-check-2 Confirmed" at bounding box center [1362, 104] width 294 height 41
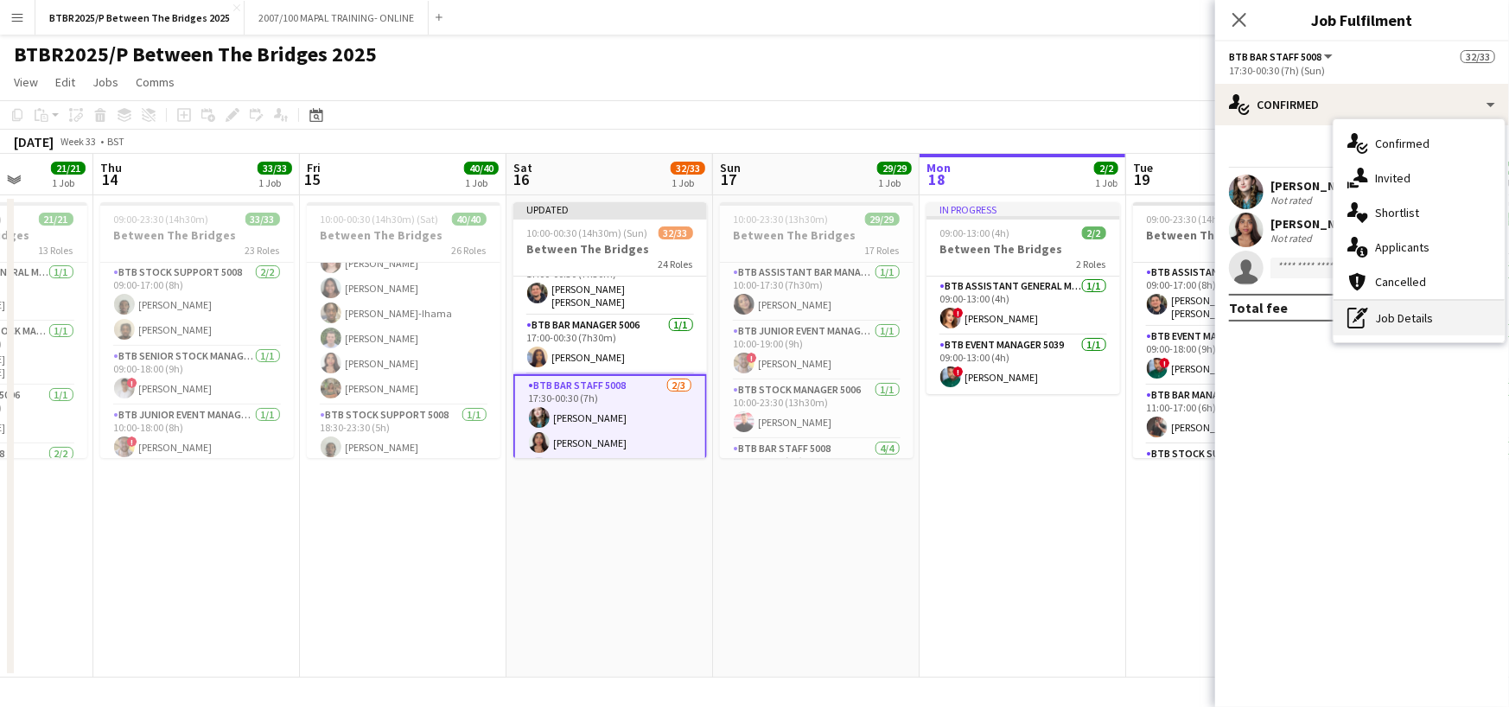
click at [1405, 319] on div "pen-write Job Details" at bounding box center [1419, 318] width 171 height 35
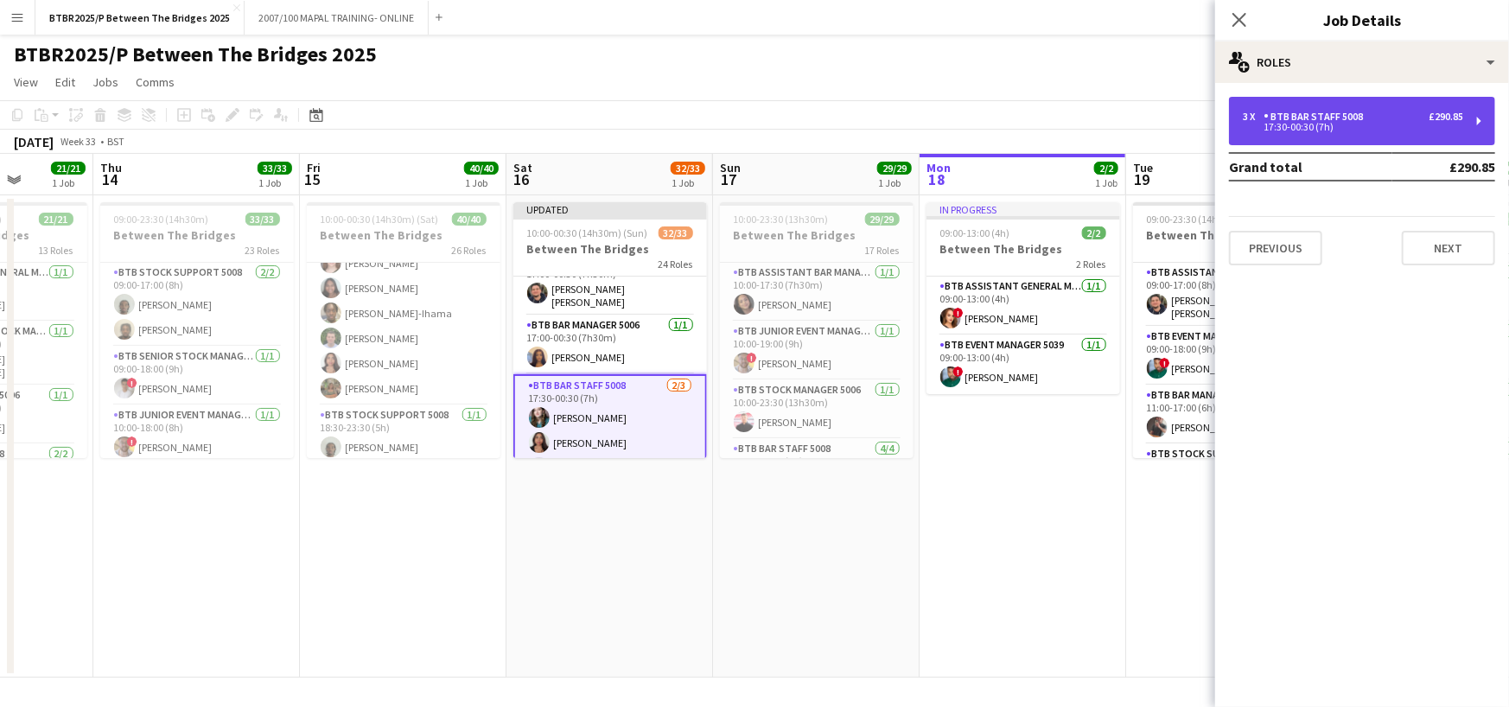
click at [1403, 117] on div "3 x BTB Bar Staff 5008 £290.85" at bounding box center [1353, 117] width 220 height 12
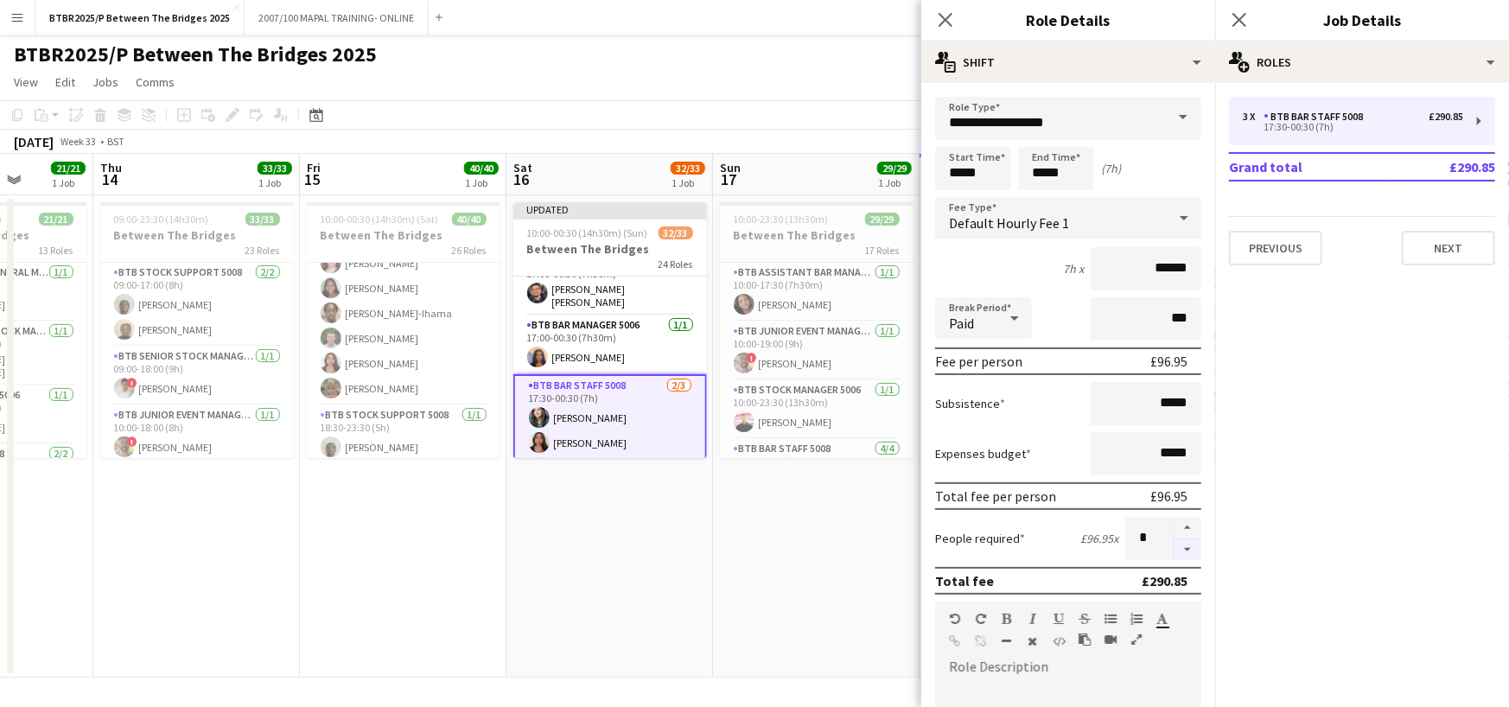
click at [1175, 546] on button "button" at bounding box center [1188, 550] width 28 height 22
type input "*"
click at [938, 22] on icon "Close pop-in" at bounding box center [945, 19] width 16 height 16
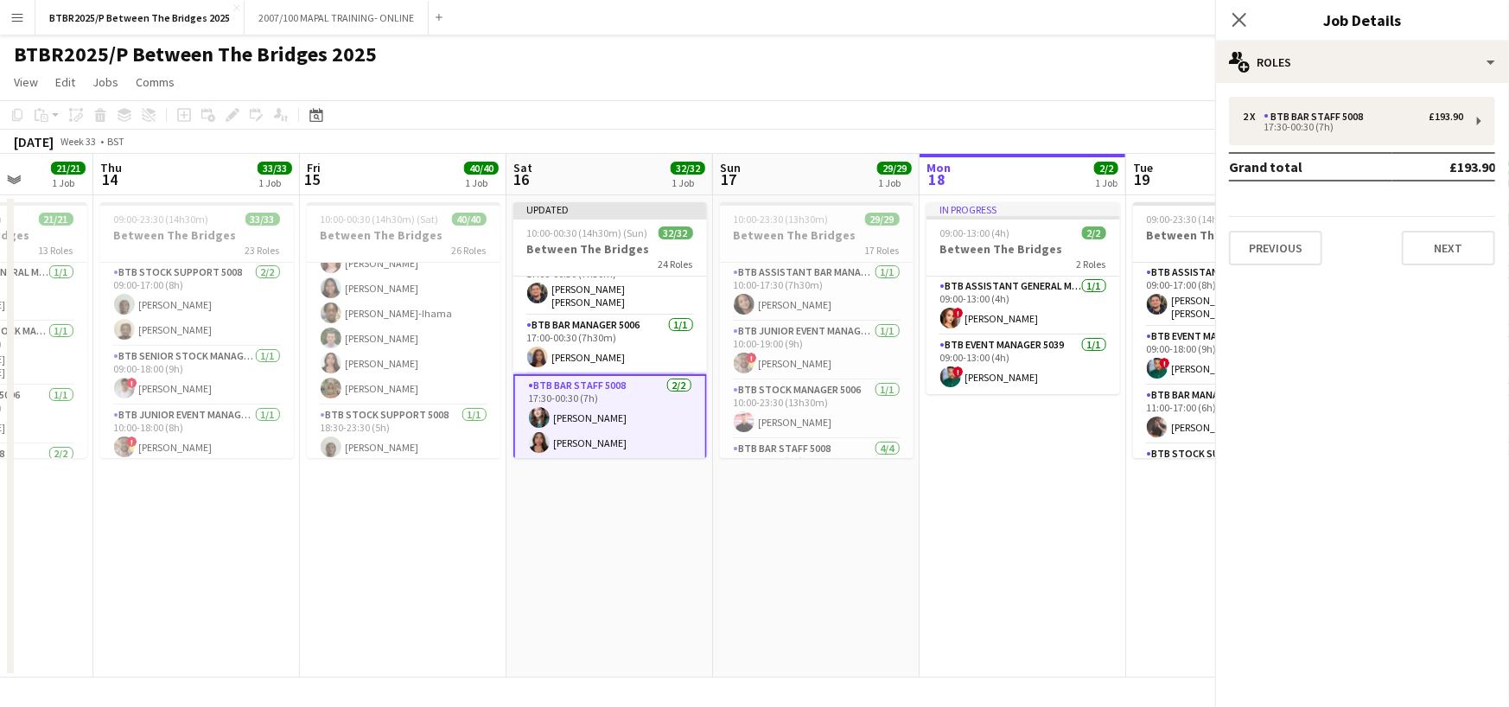
scroll to position [1432, 0]
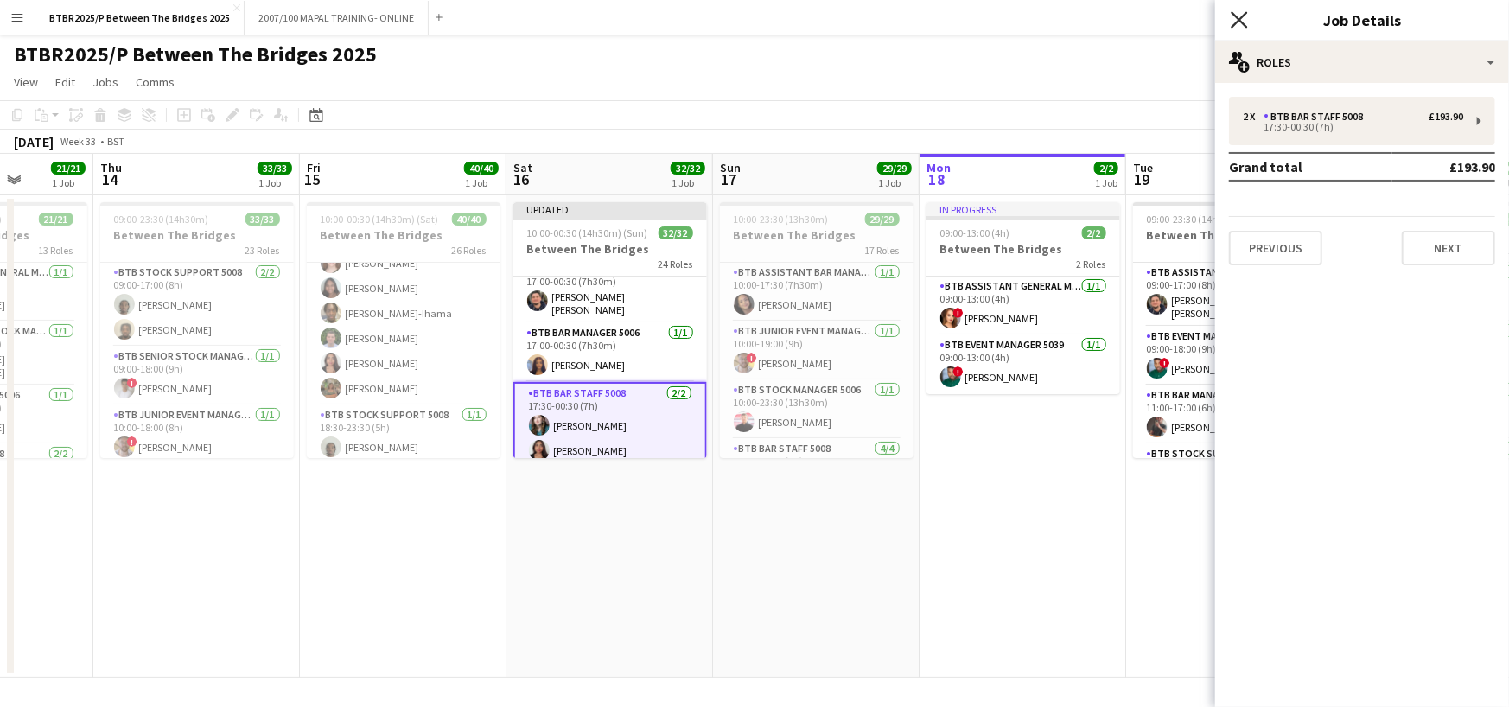
click at [1243, 14] on icon "Close pop-in" at bounding box center [1239, 19] width 16 height 16
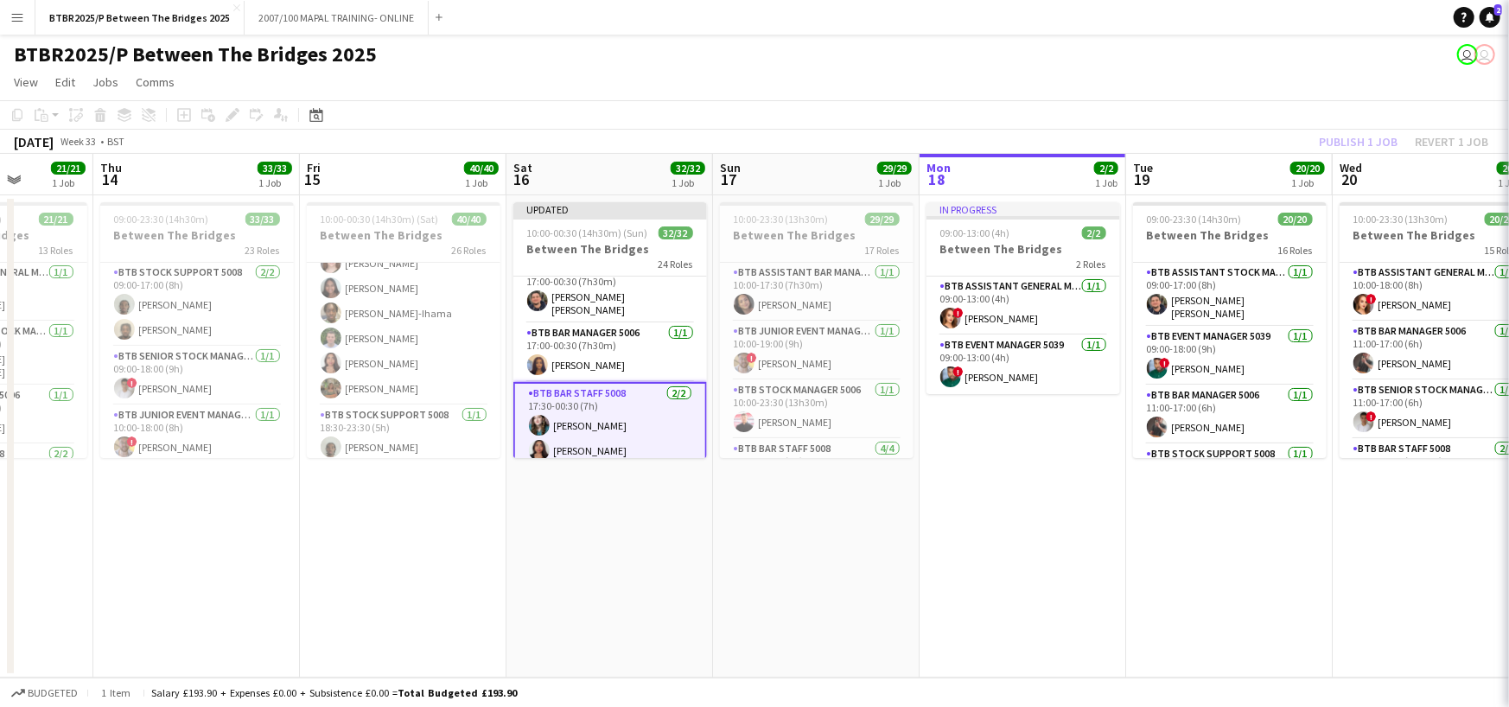
click at [1179, 64] on div "BTBR2025/P Between The Bridges 2025 user user" at bounding box center [754, 51] width 1509 height 33
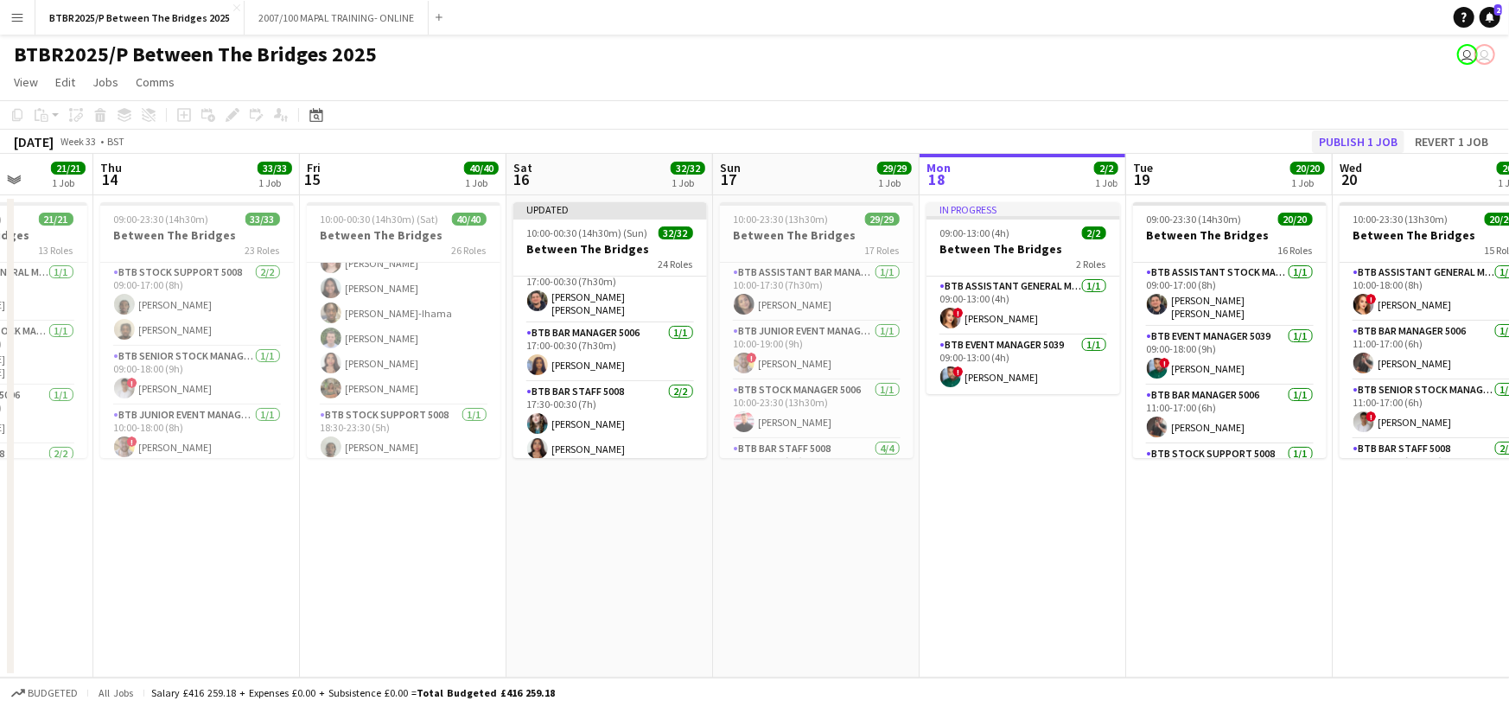
scroll to position [1429, 0]
click at [1353, 139] on button "Publish 1 job" at bounding box center [1358, 142] width 92 height 22
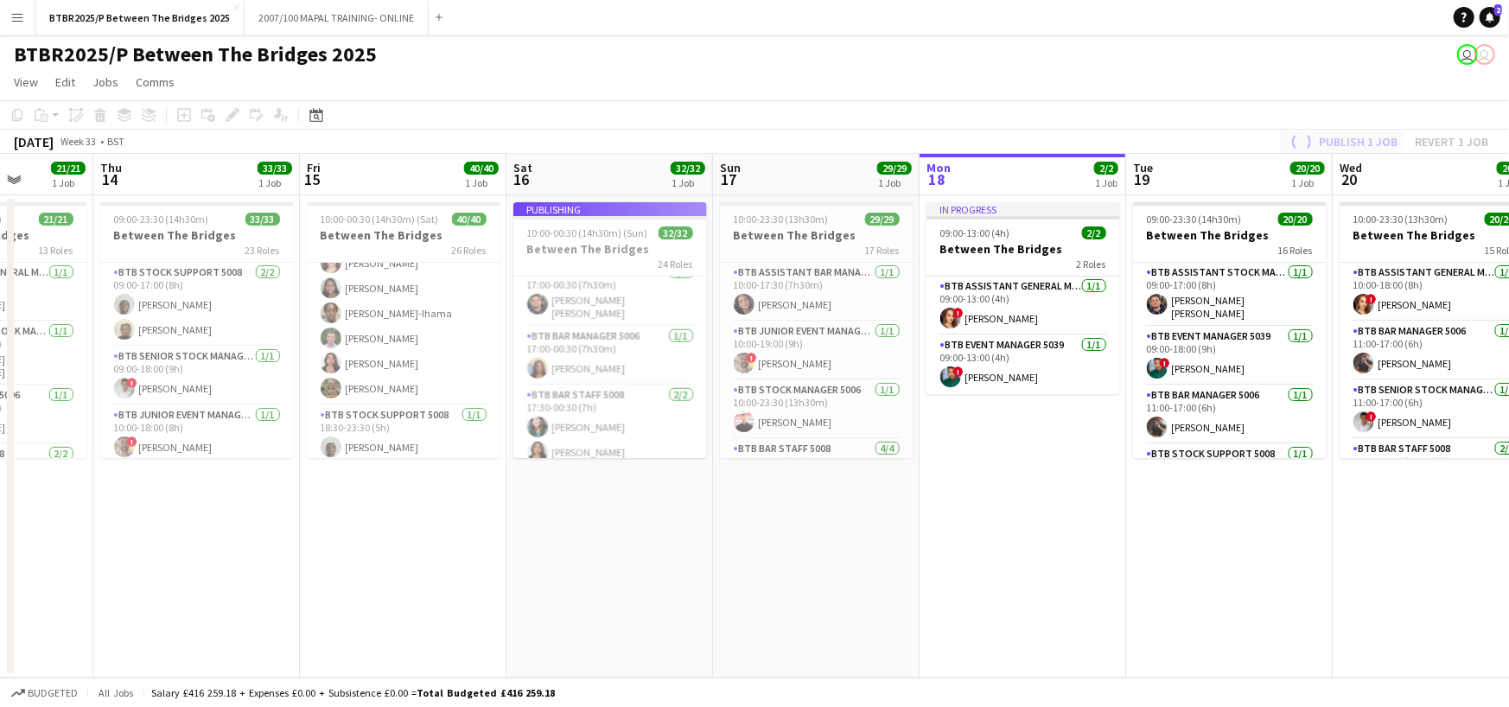
scroll to position [1415, 0]
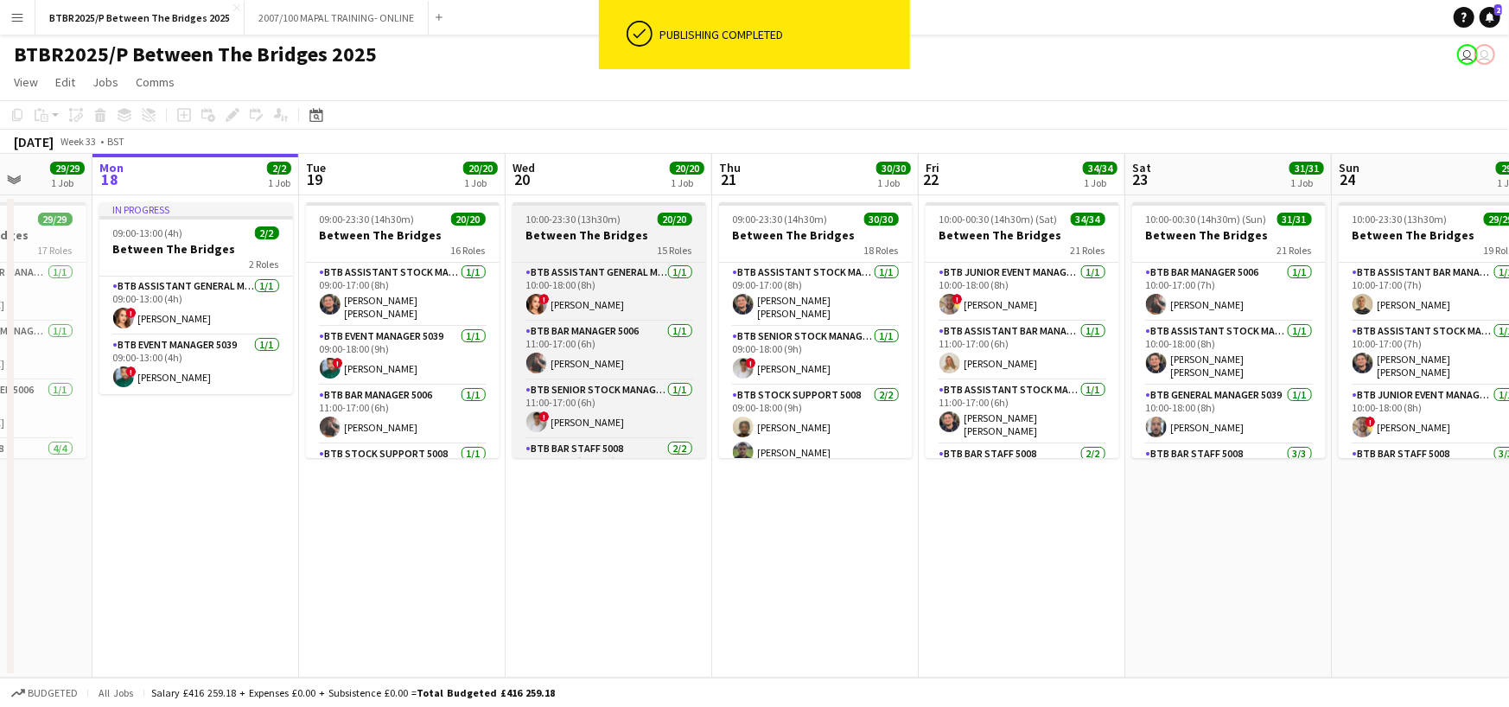
drag, startPoint x: 1374, startPoint y: 185, endPoint x: 533, endPoint y: 220, distance: 841.7
click at [534, 220] on app-calendar-viewport "Fri 15 40/40 1 Job Sat 16 32/32 1 Job Sun 17 29/29 1 Job Mon 18 2/2 1 Job Tue 1…" at bounding box center [754, 416] width 1509 height 524
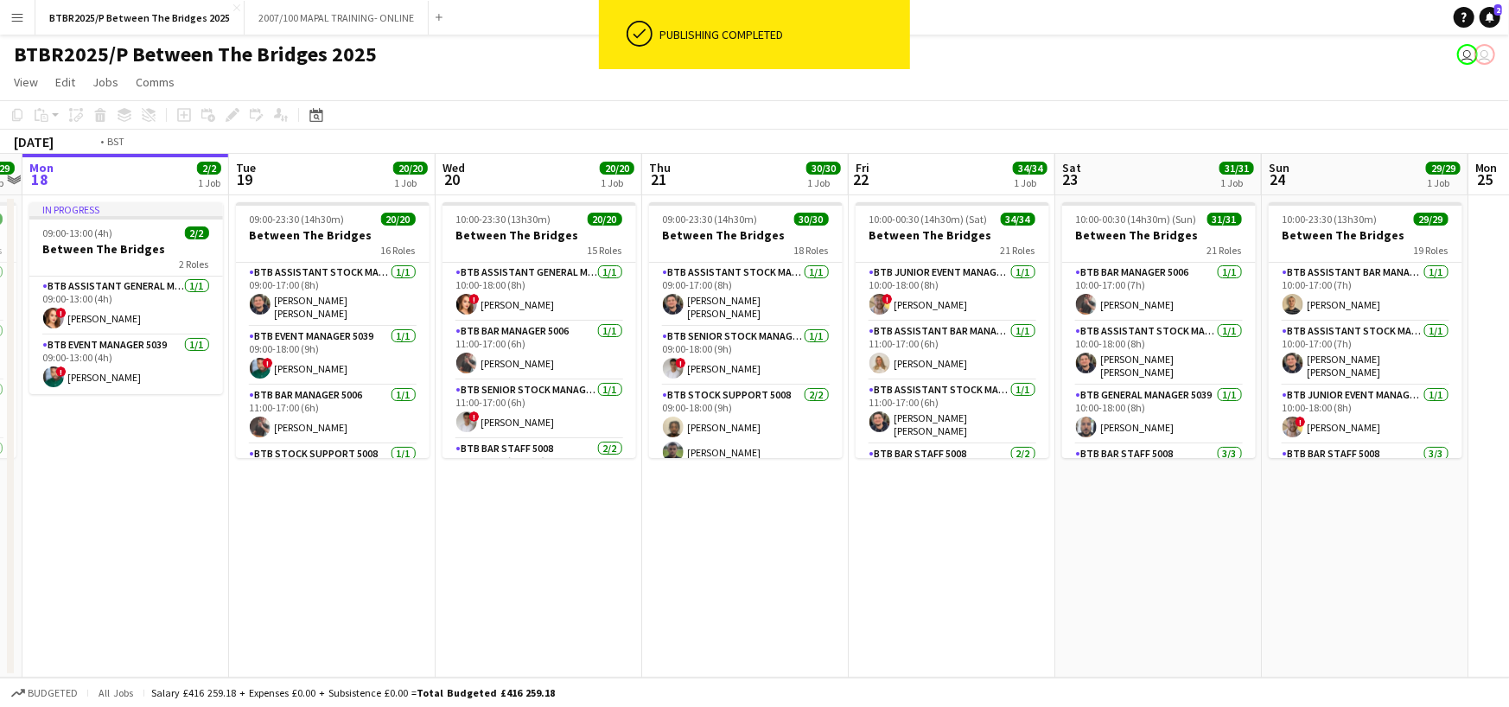
scroll to position [0, 621]
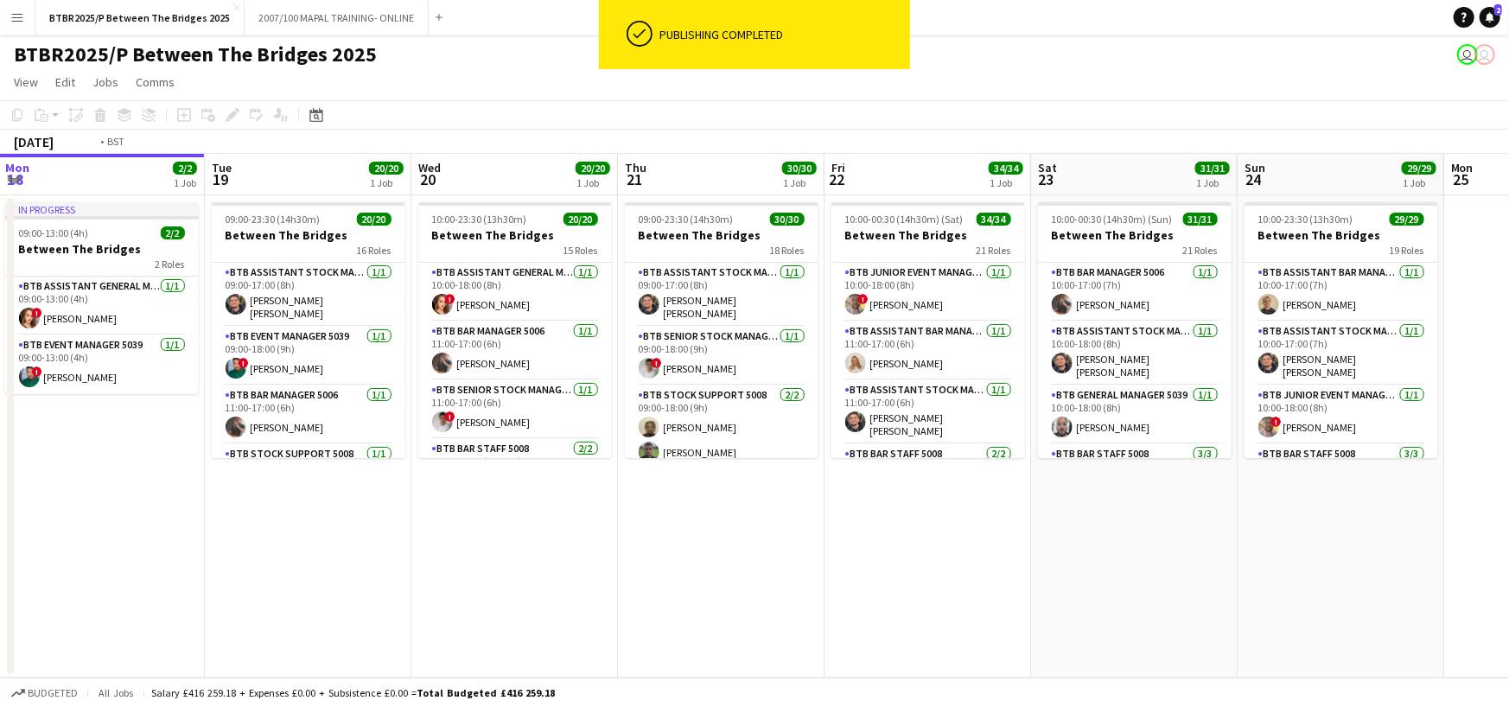
drag, startPoint x: 1206, startPoint y: 185, endPoint x: 1145, endPoint y: 185, distance: 60.5
click at [1145, 185] on app-calendar-viewport "Fri 15 40/40 1 Job Sat 16 32/32 1 Job Sun 17 29/29 1 Job Mon 18 2/2 1 Job Tue 1…" at bounding box center [754, 416] width 1509 height 524
